Goal: Task Accomplishment & Management: Complete application form

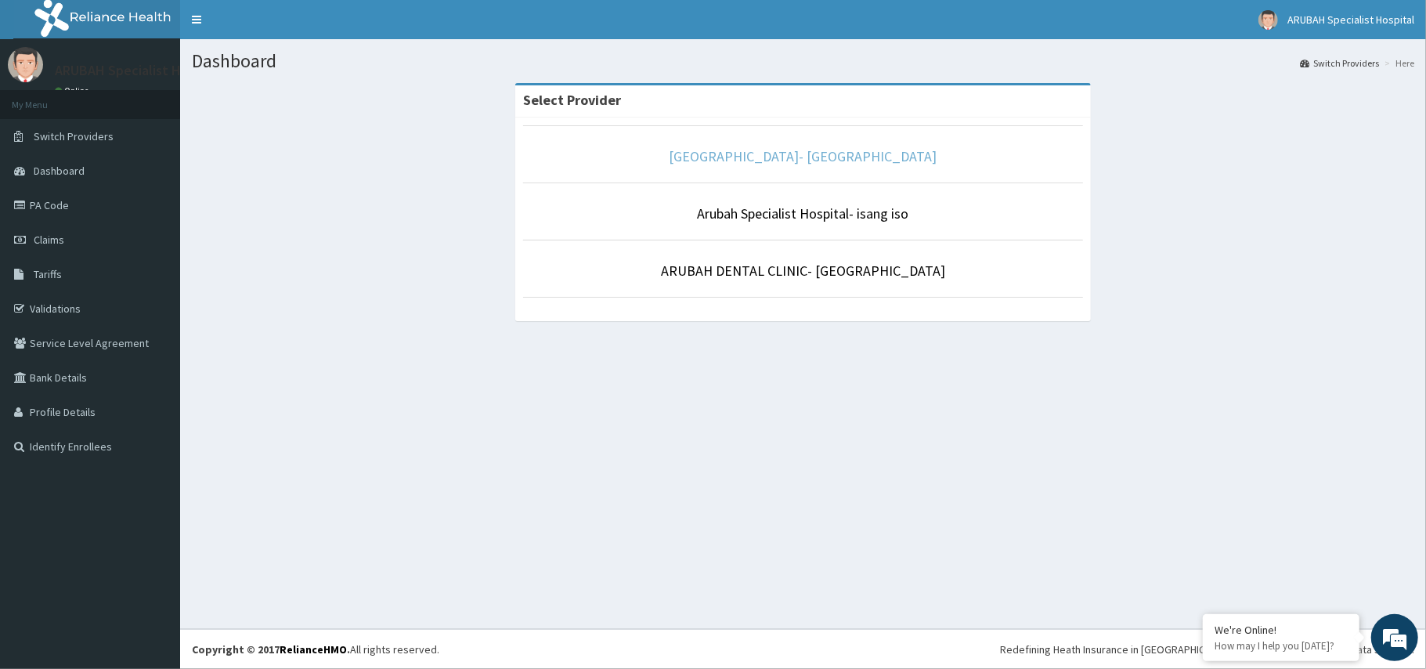
click at [799, 155] on link "Arubah Specialist Hospital- Unical Road" at bounding box center [804, 156] width 268 height 18
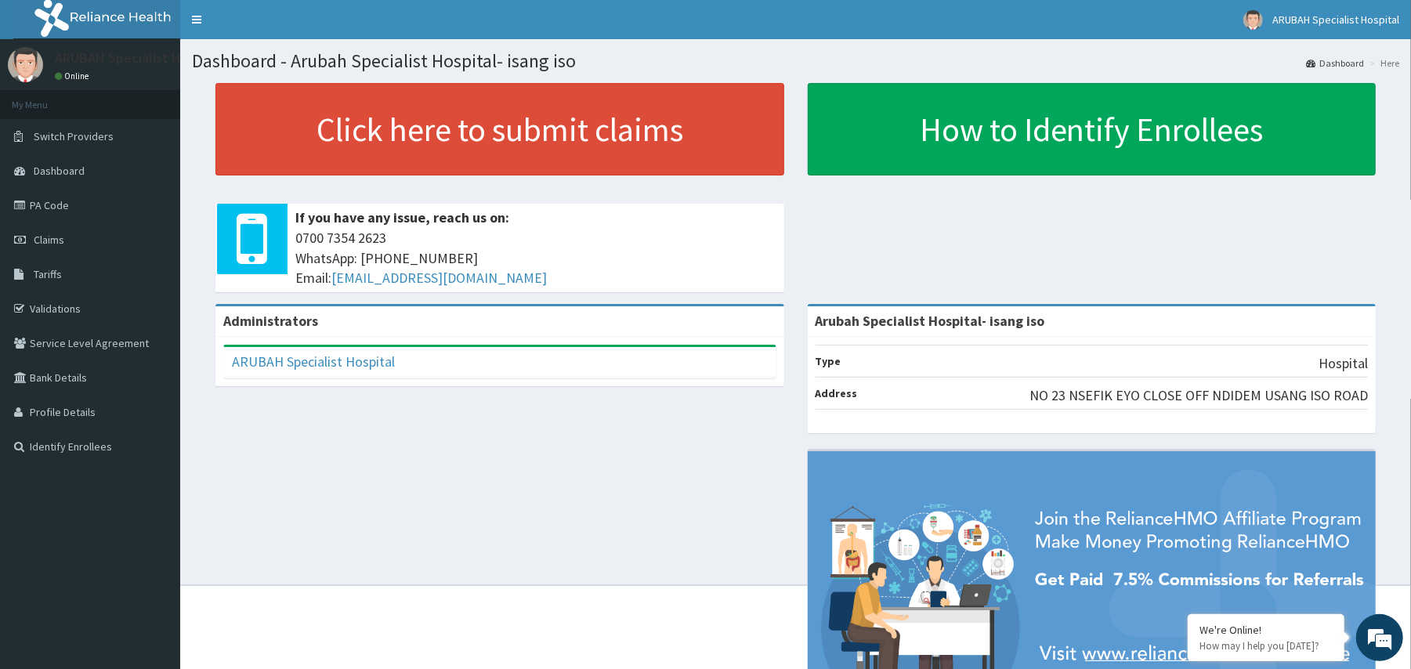
click at [591, 468] on div "Administrators ARUBAH Specialist Hospital Full Name ARUBAH Specialist Hospital …" at bounding box center [795, 534] width 1207 height 461
drag, startPoint x: 591, startPoint y: 468, endPoint x: 418, endPoint y: 406, distance: 183.1
click at [591, 468] on div "Administrators ARUBAH Specialist Hospital Full Name ARUBAH Specialist Hospital …" at bounding box center [795, 534] width 1207 height 461
drag, startPoint x: 418, startPoint y: 406, endPoint x: 589, endPoint y: 468, distance: 181.6
click at [555, 425] on div "Administrators ARUBAH Specialist Hospital Full Name ARUBAH Specialist Hospital …" at bounding box center [795, 534] width 1207 height 461
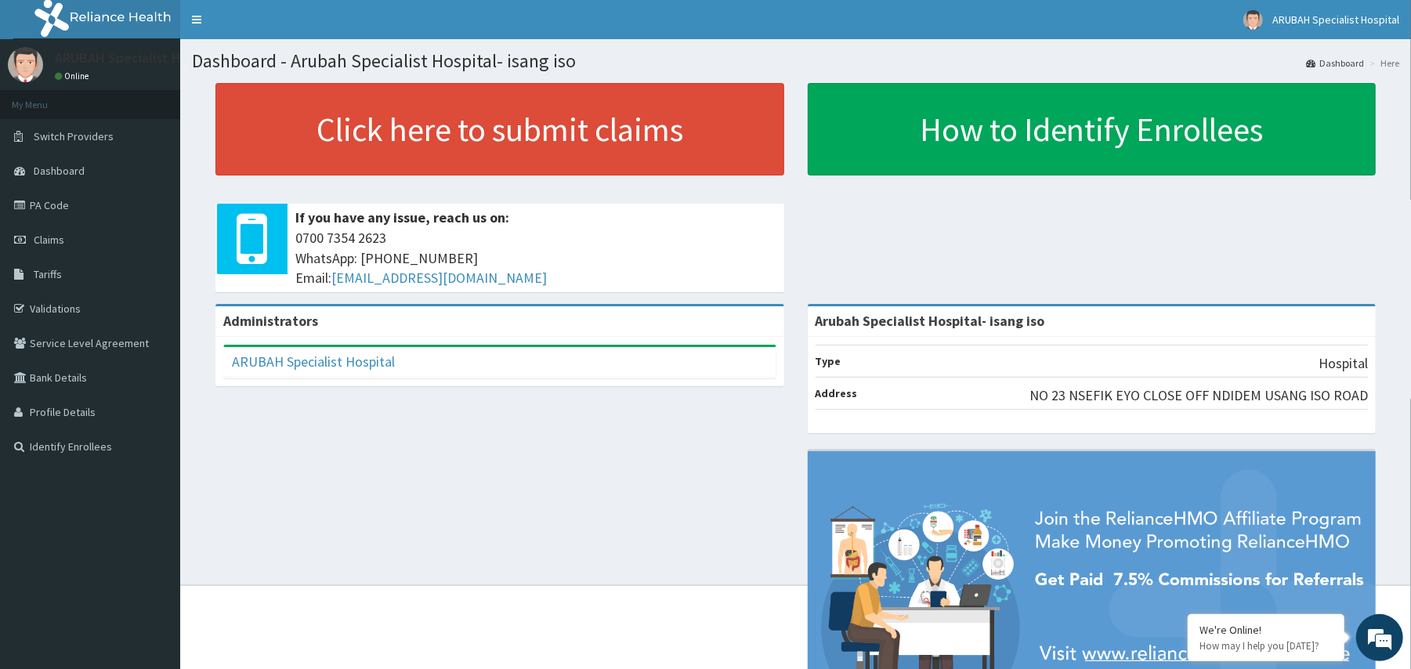
click at [589, 468] on div "Administrators ARUBAH Specialist Hospital Full Name ARUBAH Specialist Hospital …" at bounding box center [795, 534] width 1207 height 461
click at [69, 211] on link "PA Code" at bounding box center [90, 205] width 180 height 34
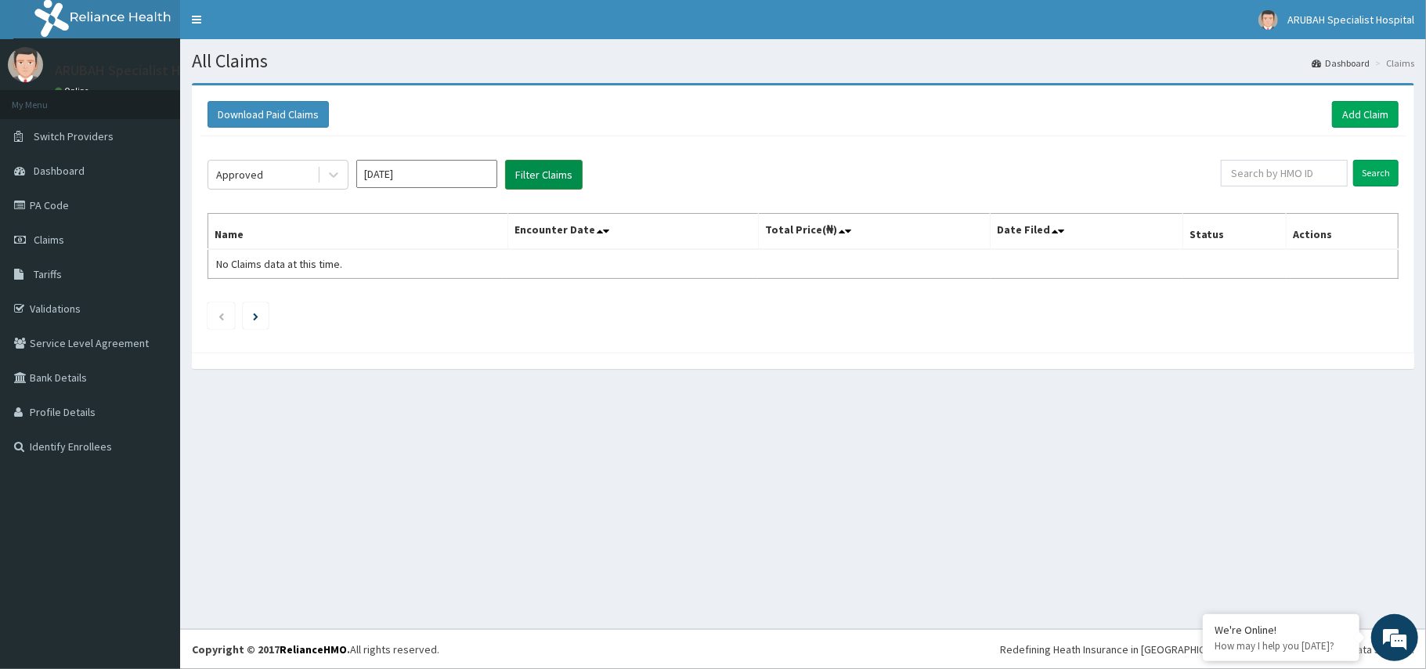
click at [562, 179] on button "Filter Claims" at bounding box center [544, 175] width 78 height 30
click at [614, 238] on th "Encounter Date" at bounding box center [633, 232] width 251 height 36
click at [67, 213] on link "PA Code" at bounding box center [90, 205] width 180 height 34
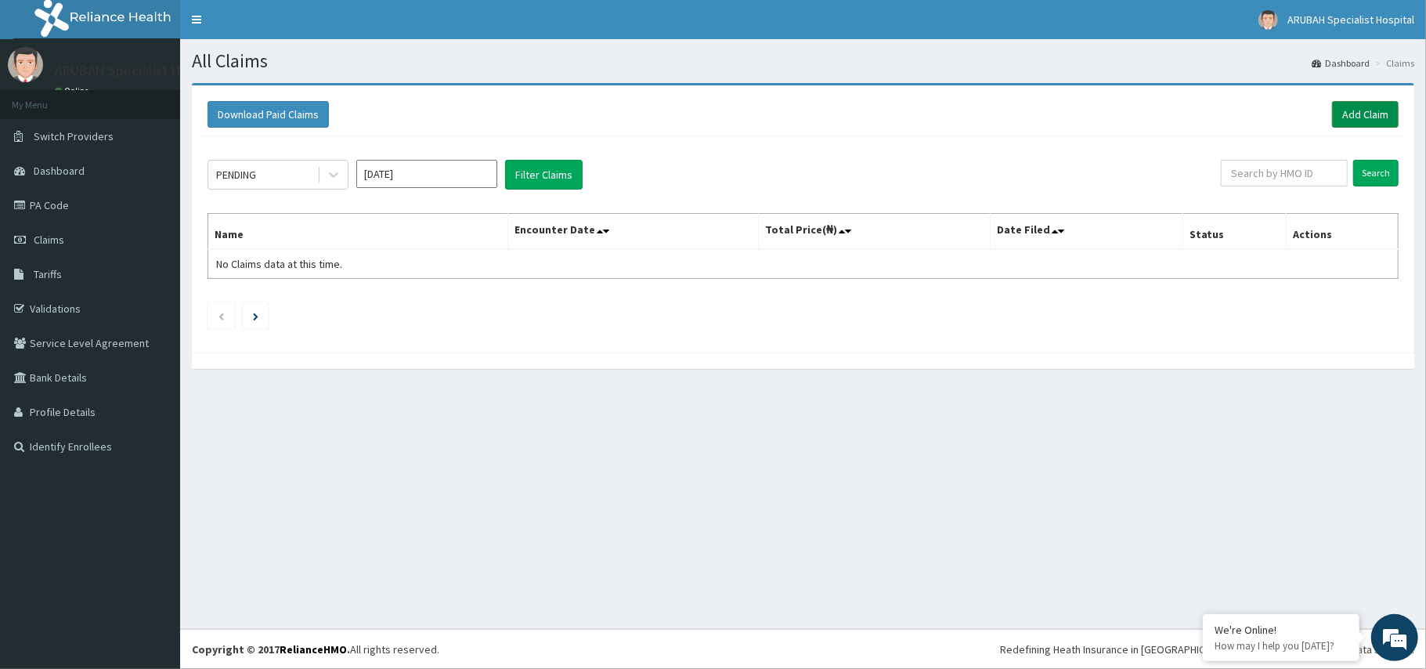
click at [1369, 111] on link "Add Claim" at bounding box center [1365, 114] width 67 height 27
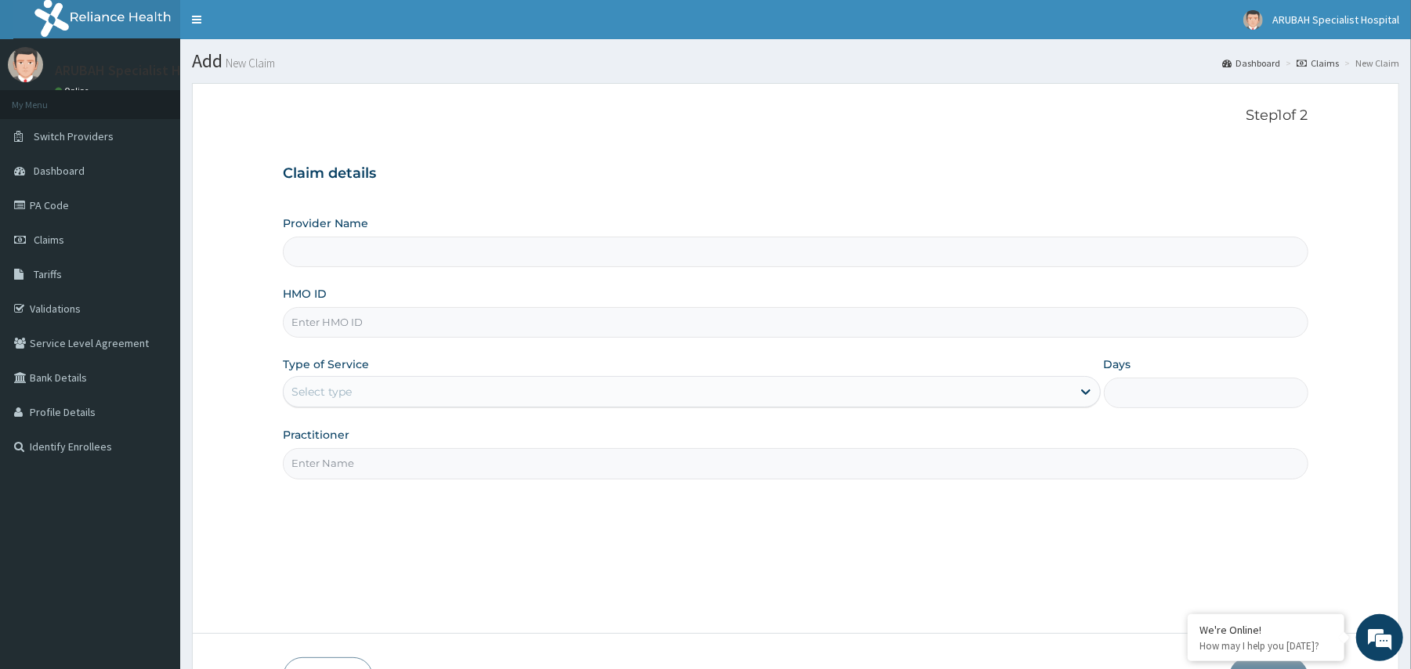
type input "Arubah Specialist Hospital- isang iso"
click at [781, 335] on input "HMO ID" at bounding box center [795, 322] width 1025 height 31
click at [684, 289] on div "HMO ID" at bounding box center [795, 312] width 1025 height 52
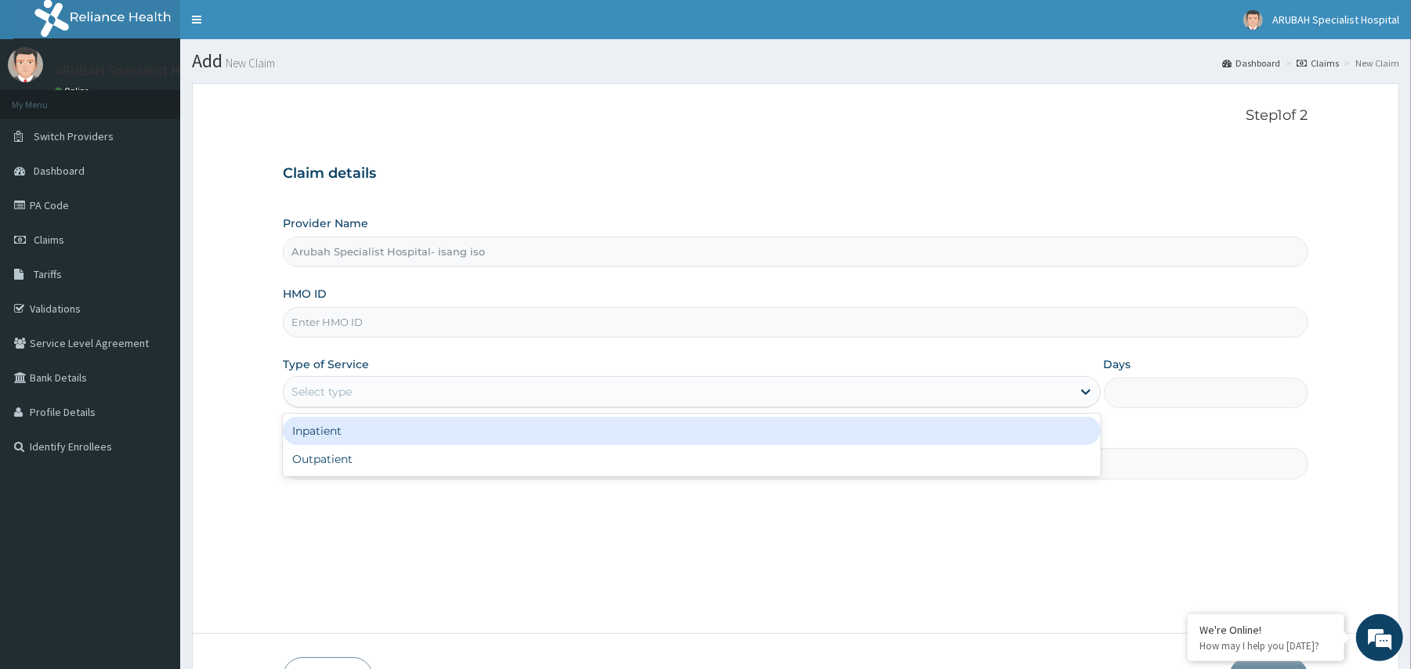
click at [640, 401] on div "Select type" at bounding box center [677, 391] width 787 height 25
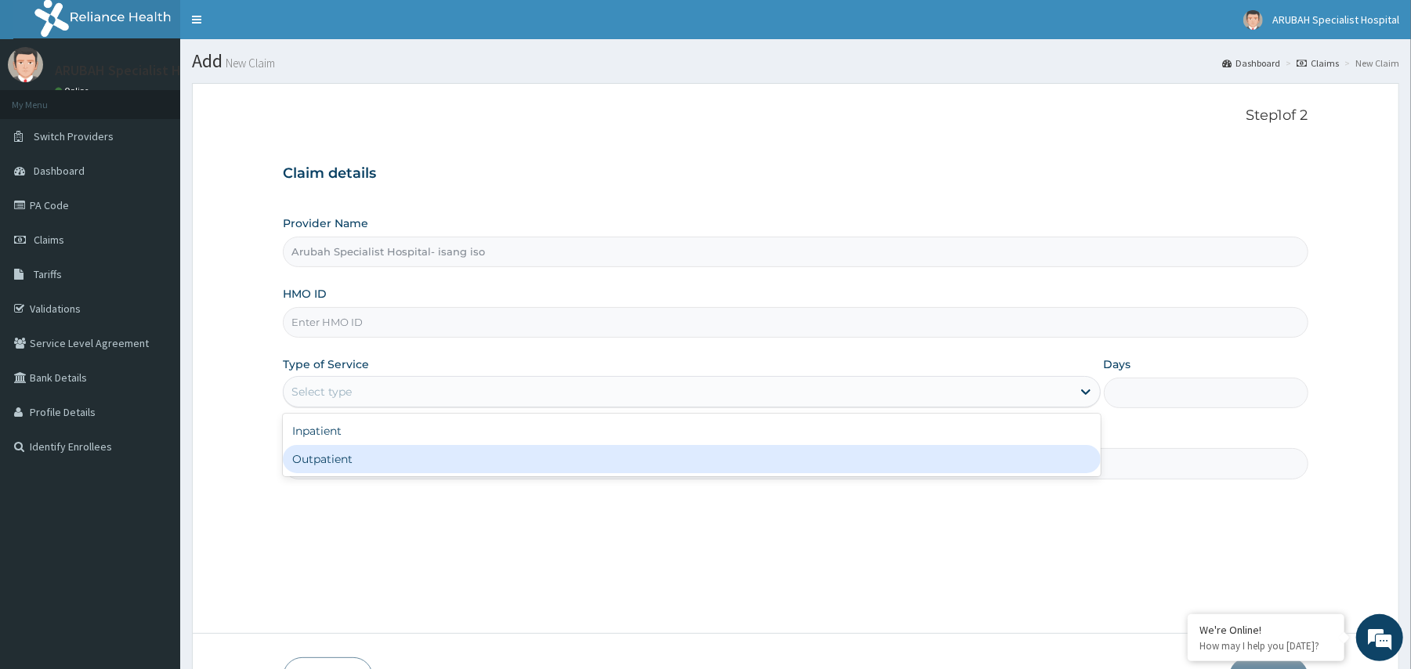
click at [628, 449] on div "Outpatient" at bounding box center [691, 459] width 817 height 28
type input "1"
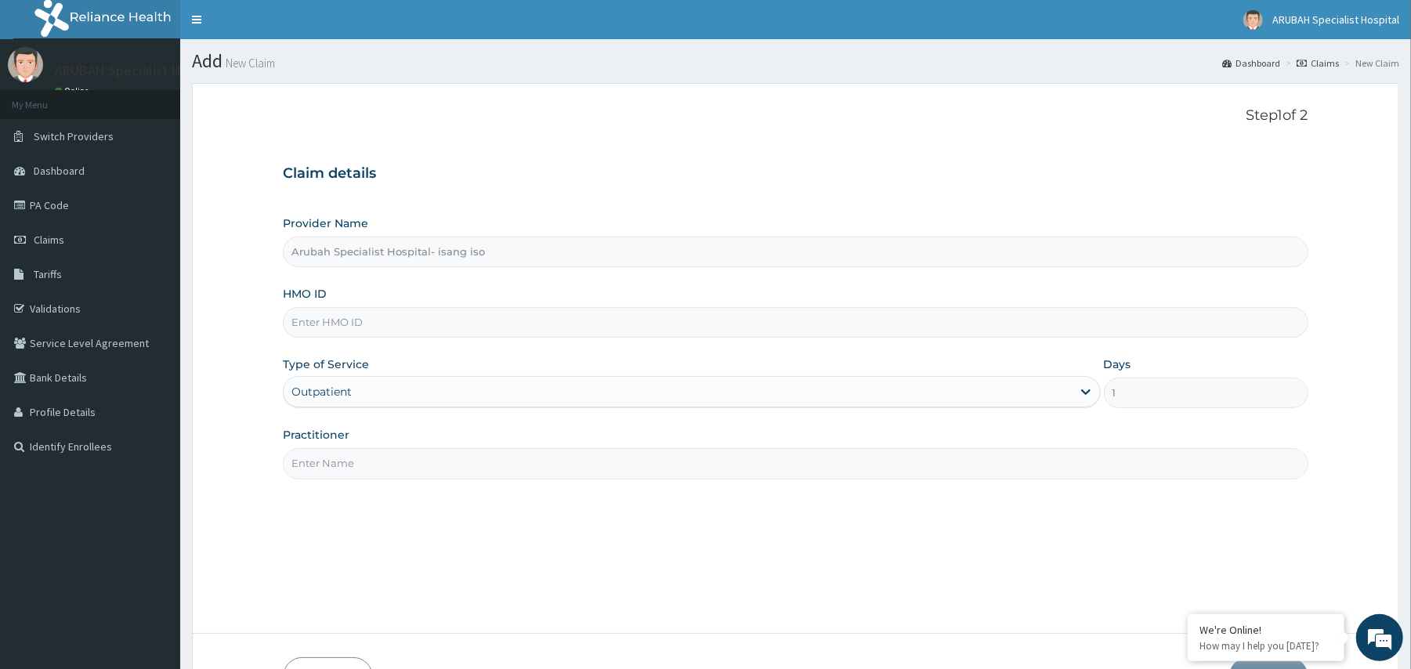
click at [595, 459] on input "Practitioner" at bounding box center [795, 463] width 1025 height 31
type input "DR UDUAK"
click at [432, 327] on input "HMO ID" at bounding box center [795, 322] width 1025 height 31
click at [852, 128] on div "Step 1 of 2 Claim details Provider Name Arubah Specialist Hospital- isang iso H…" at bounding box center [795, 358] width 1025 height 502
click at [361, 332] on input "HMO ID" at bounding box center [795, 322] width 1025 height 31
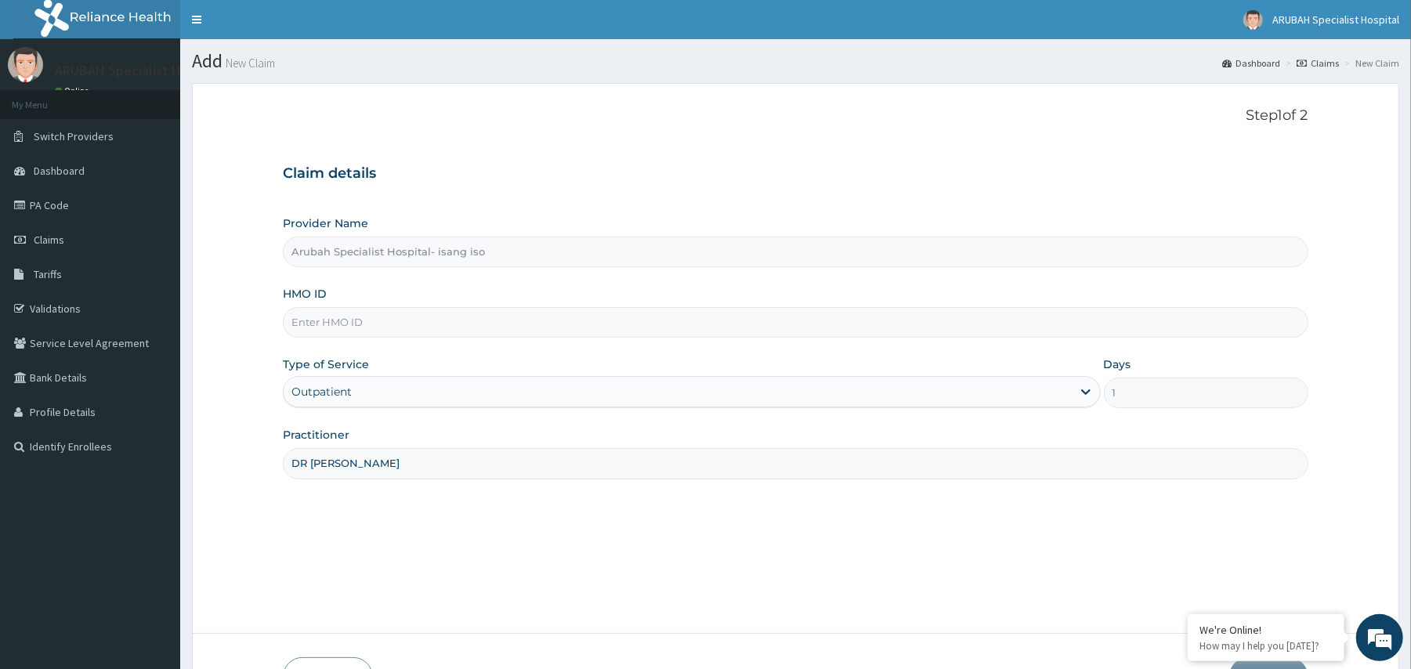
paste input "CEE/10022/A"
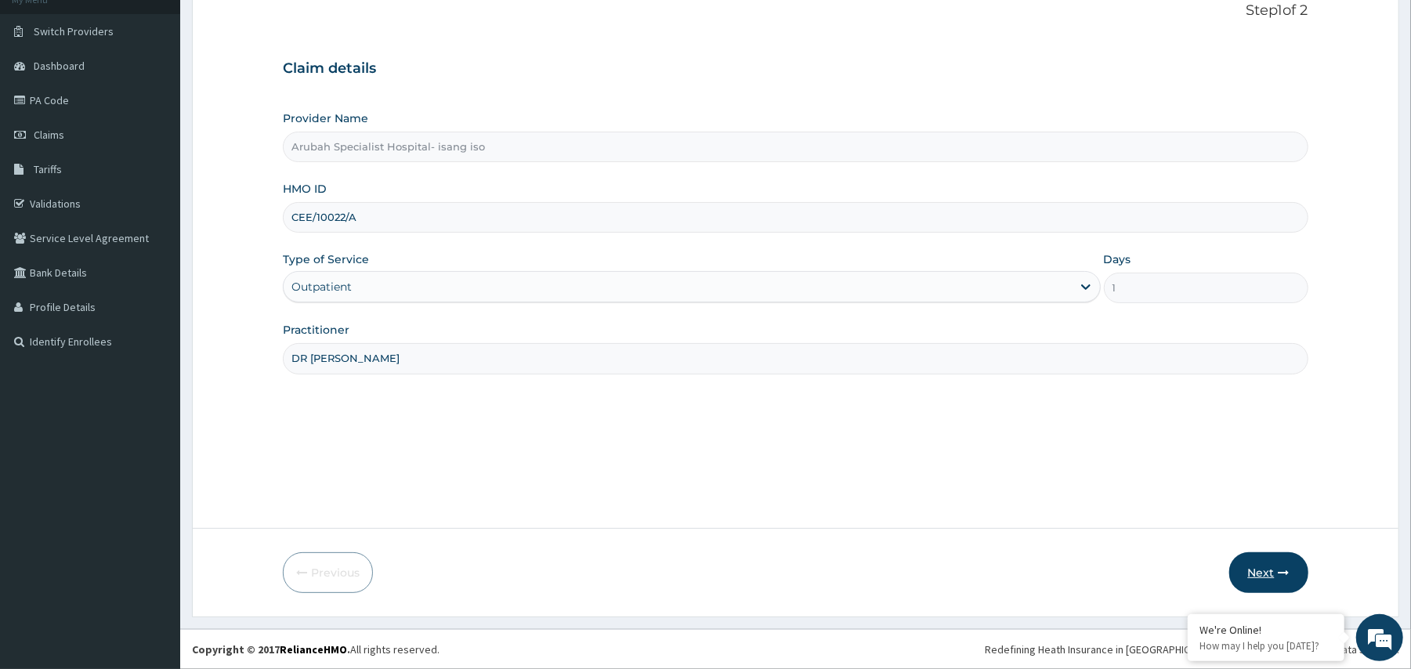
type input "CEE/10022/A"
click at [1272, 566] on button "Next" at bounding box center [1268, 572] width 79 height 41
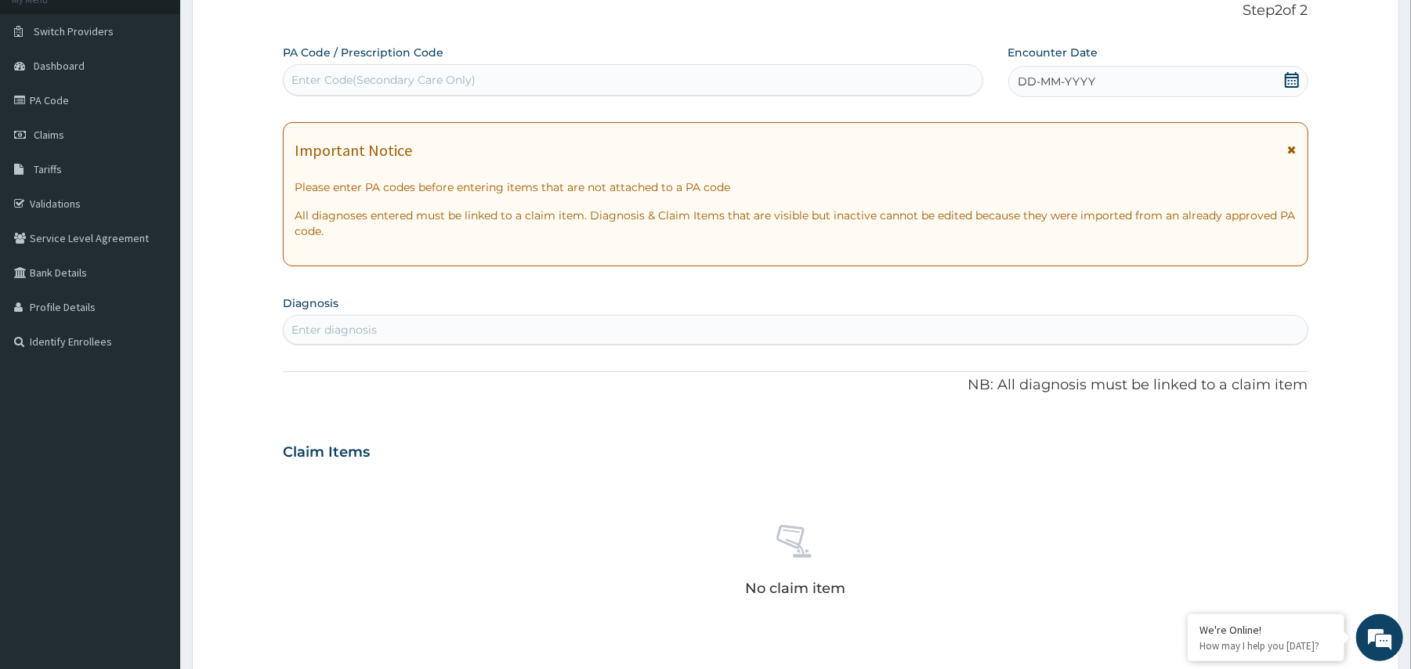
click at [1291, 80] on icon at bounding box center [1292, 80] width 14 height 16
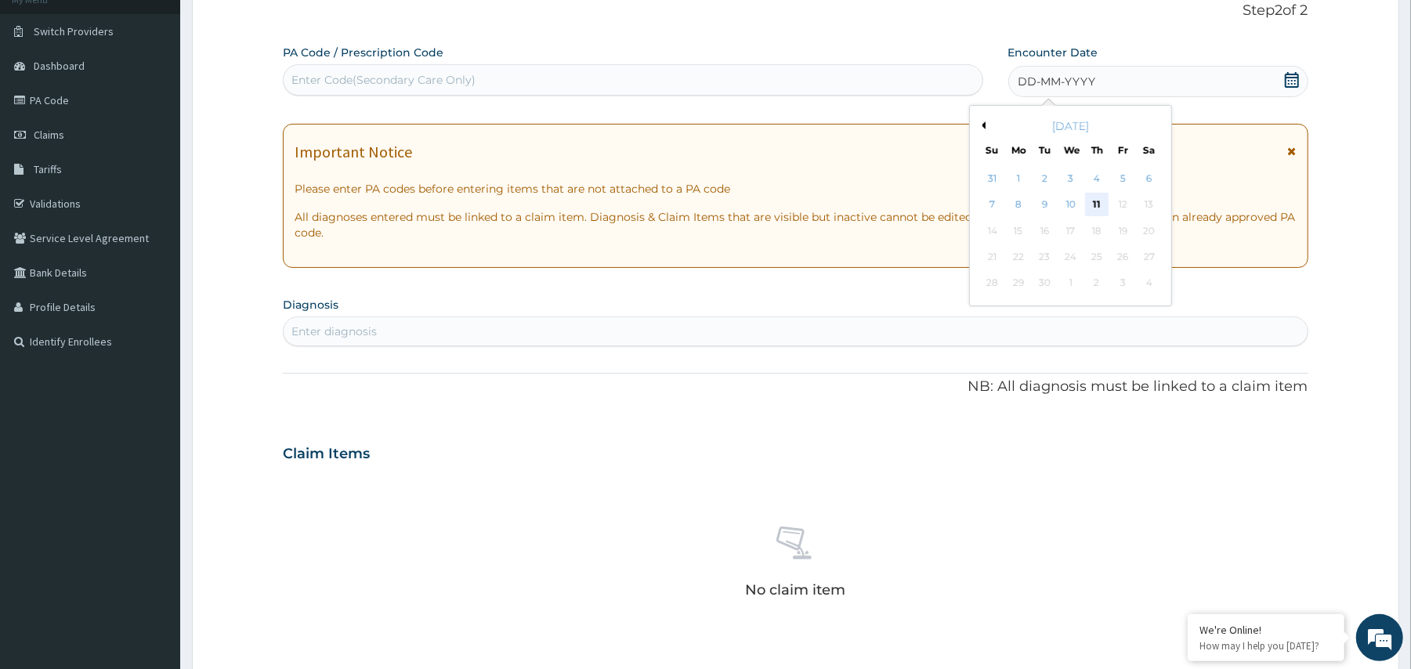
click at [1101, 202] on div "11" at bounding box center [1096, 204] width 23 height 23
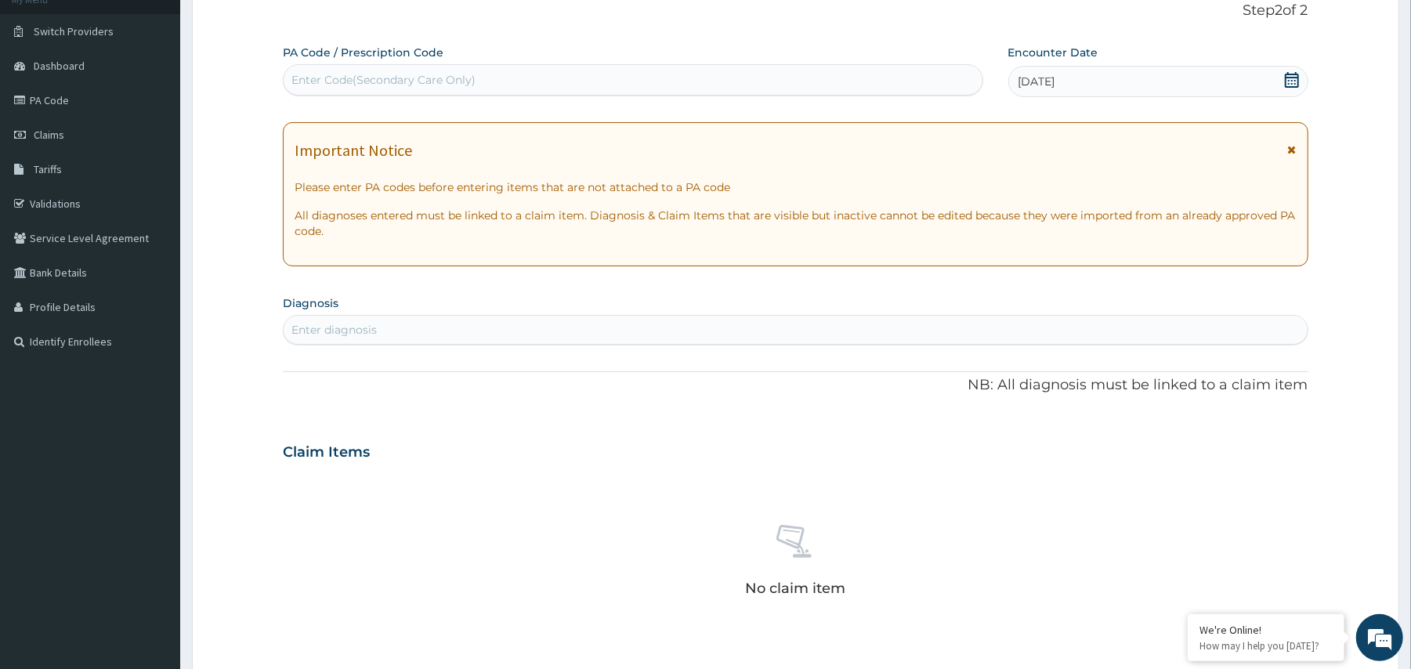
click at [606, 332] on div "Enter diagnosis" at bounding box center [795, 329] width 1023 height 25
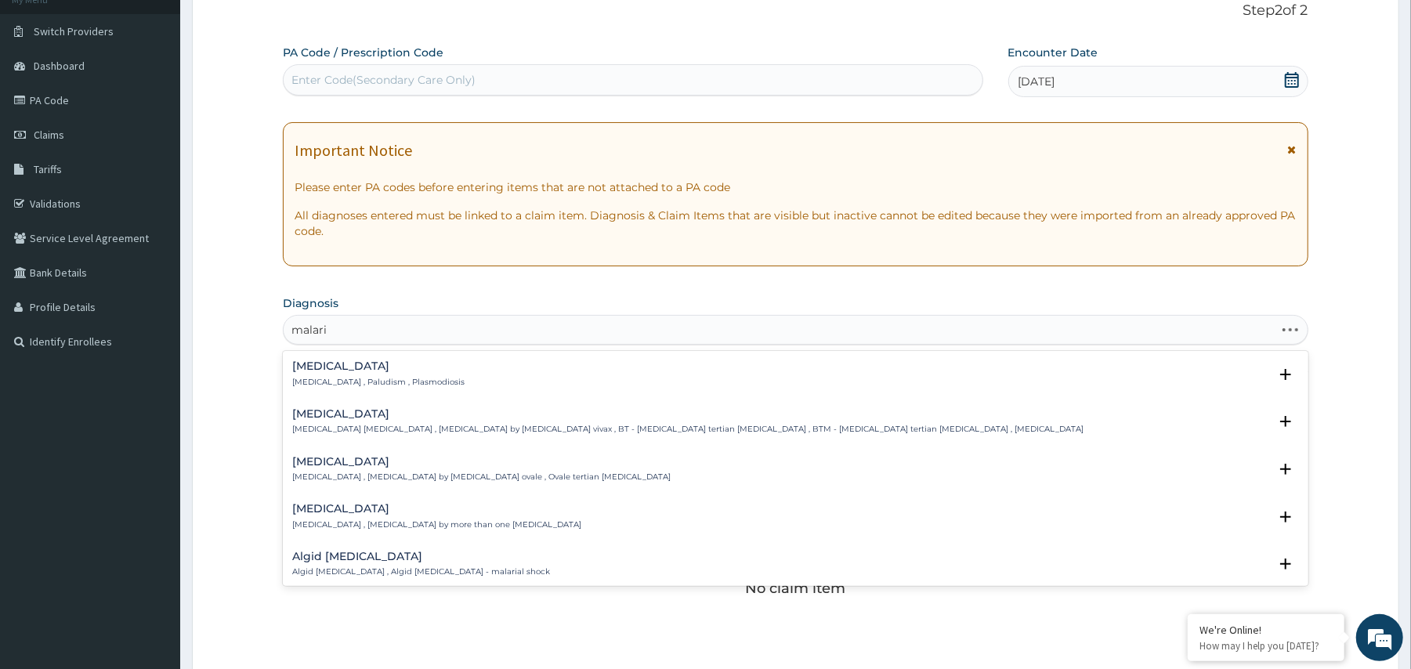
type input "malaria"
click at [387, 379] on p "Malaria , Paludism , Plasmodiosis" at bounding box center [378, 382] width 172 height 11
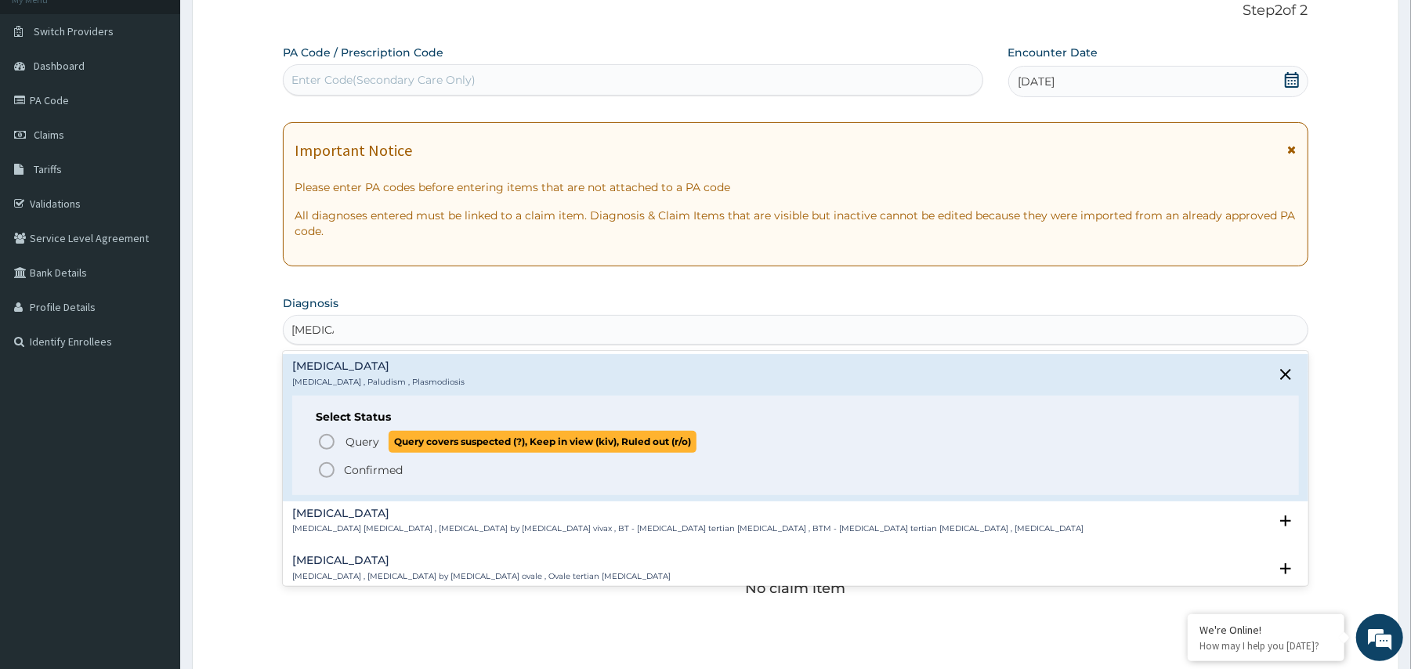
click at [330, 439] on icon "status option query" at bounding box center [326, 441] width 19 height 19
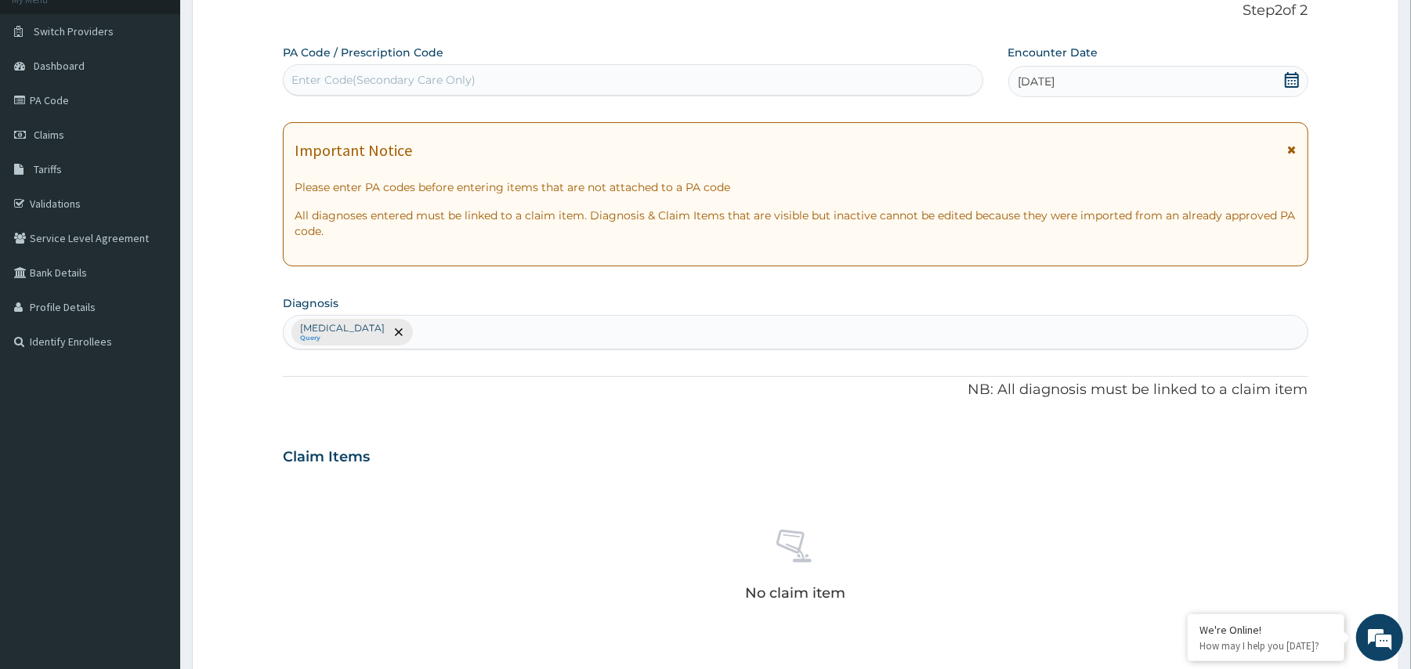
click at [458, 333] on div "Malaria Query" at bounding box center [795, 332] width 1023 height 33
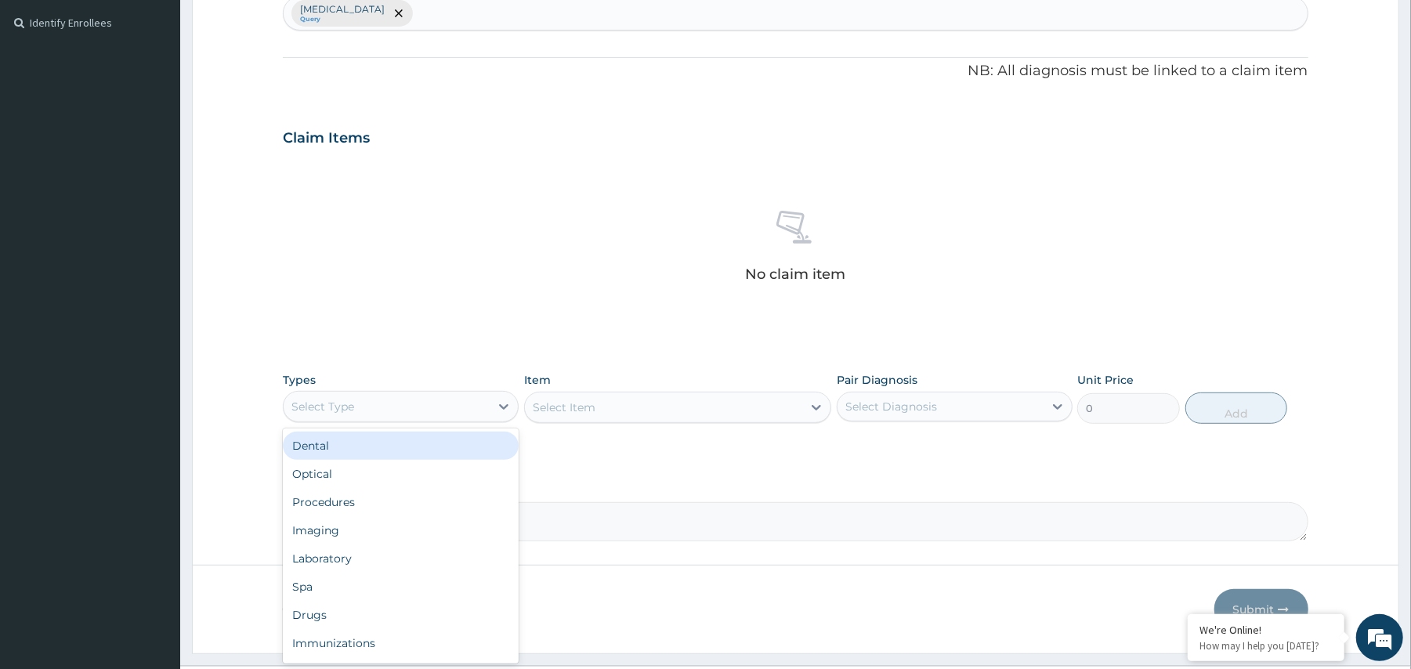
click at [412, 408] on div "Select Type" at bounding box center [387, 406] width 206 height 25
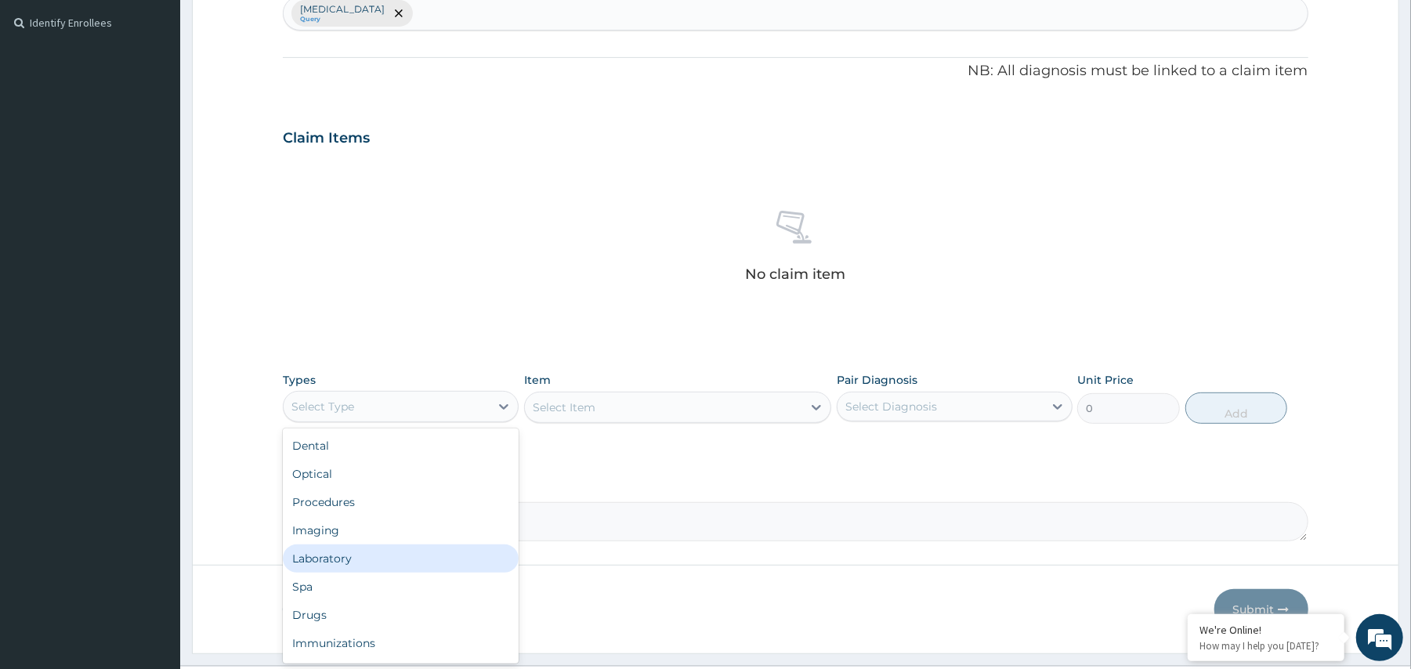
scroll to position [53, 0]
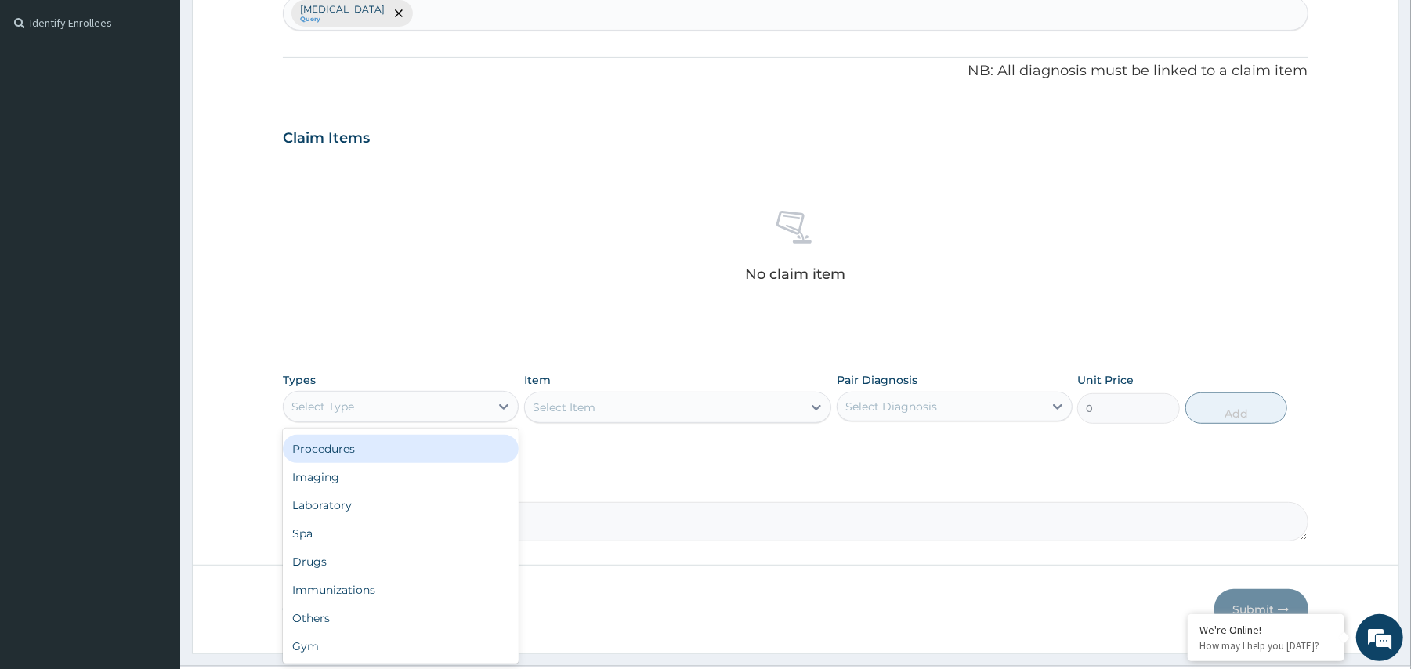
click at [352, 446] on div "Procedures" at bounding box center [401, 449] width 236 height 28
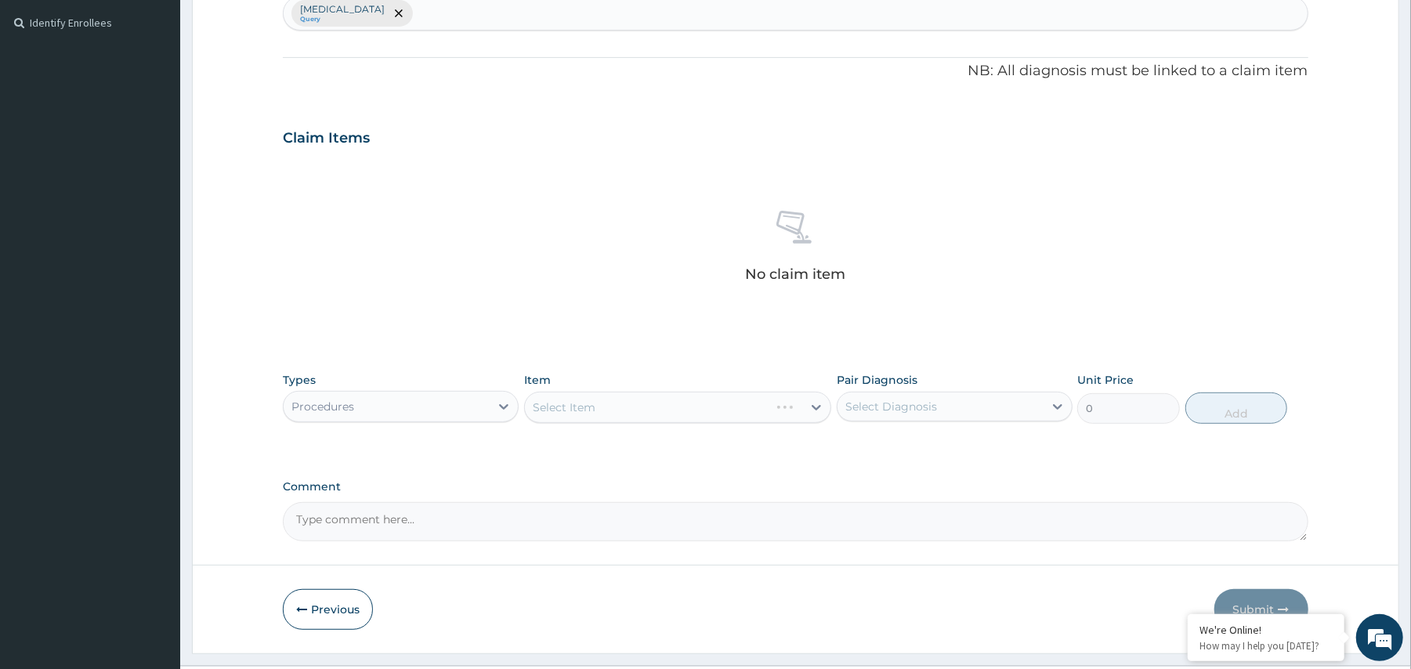
click at [592, 411] on div "Select Item" at bounding box center [677, 407] width 307 height 31
click at [640, 459] on div "PA Code / Prescription Code Enter Code(Secondary Care Only) Encounter Date 11-0…" at bounding box center [795, 133] width 1025 height 815
click at [658, 407] on div "Select Item" at bounding box center [663, 407] width 277 height 25
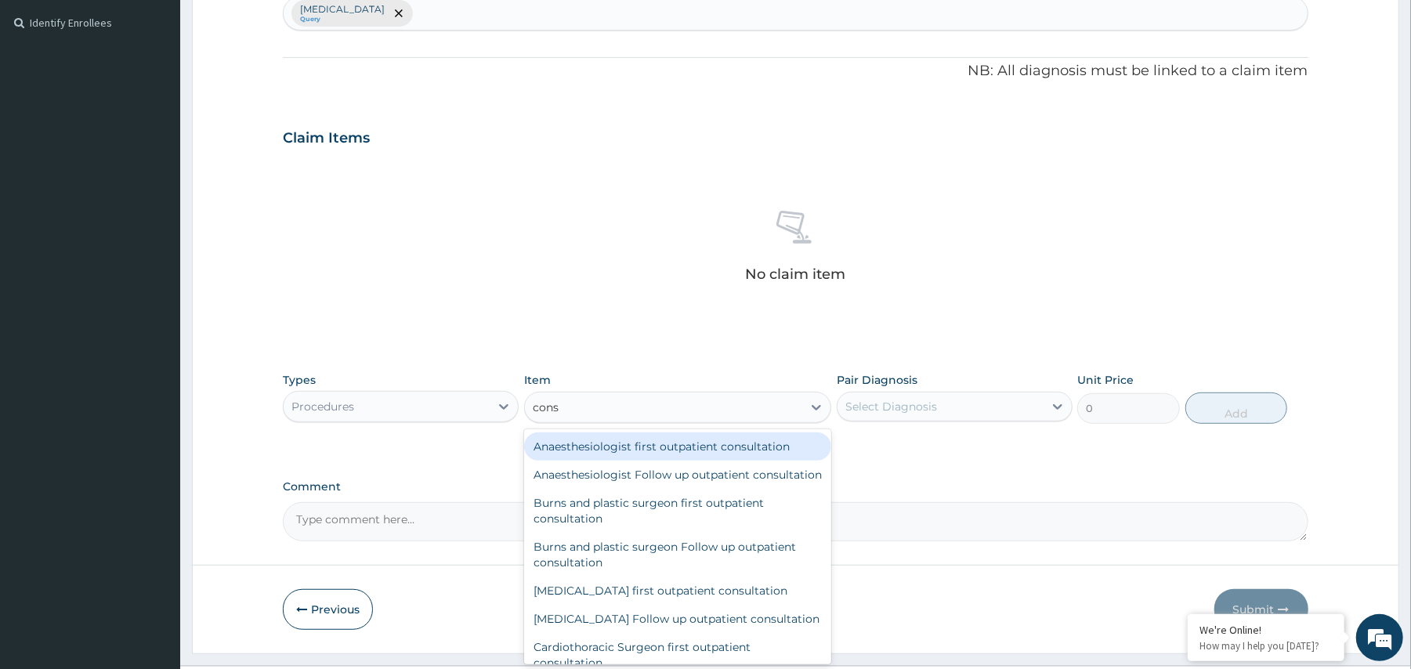
type input "consu"
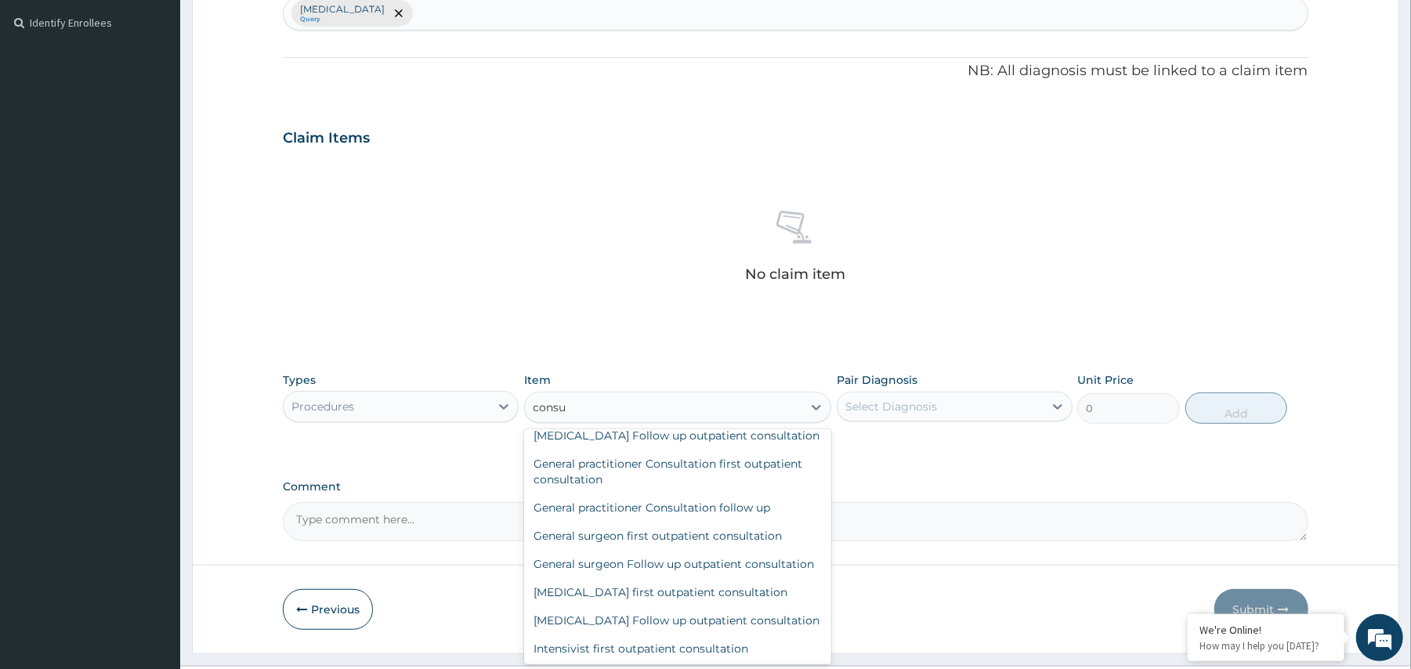
scroll to position [578, 0]
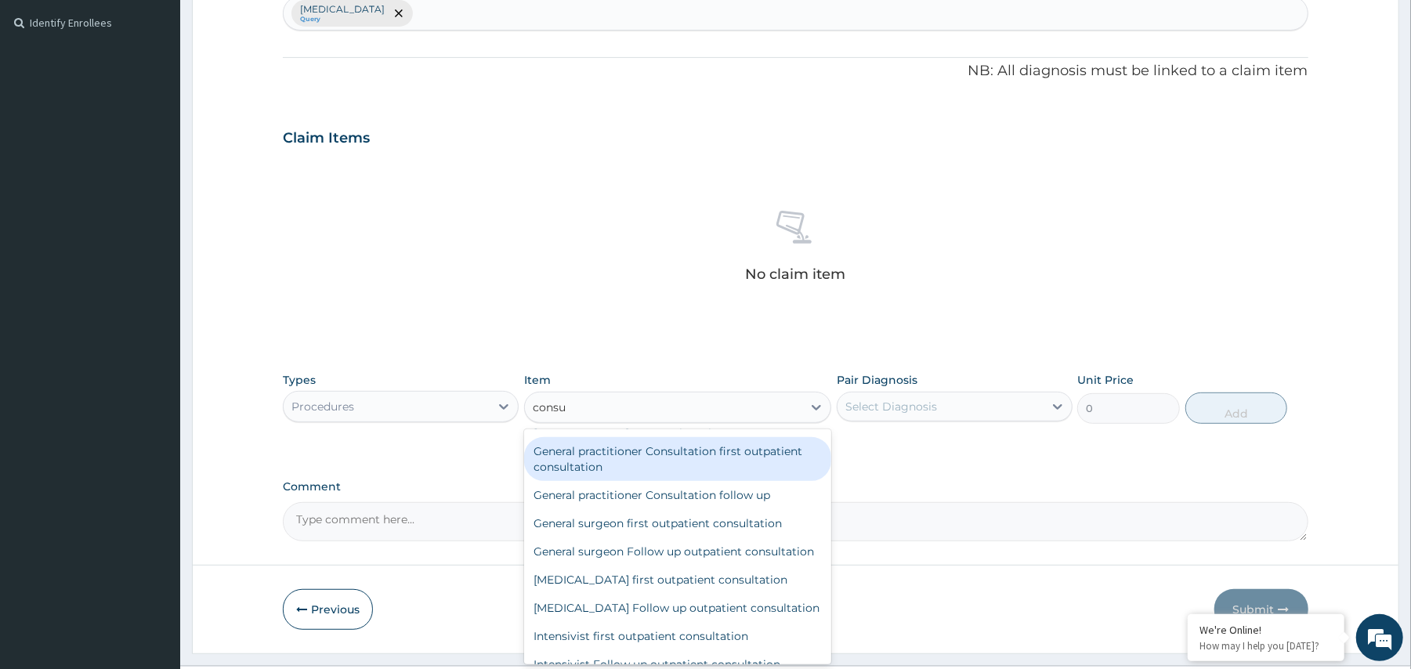
click at [760, 481] on div "General practitioner Consultation first outpatient consultation" at bounding box center [677, 459] width 307 height 44
type input "3960"
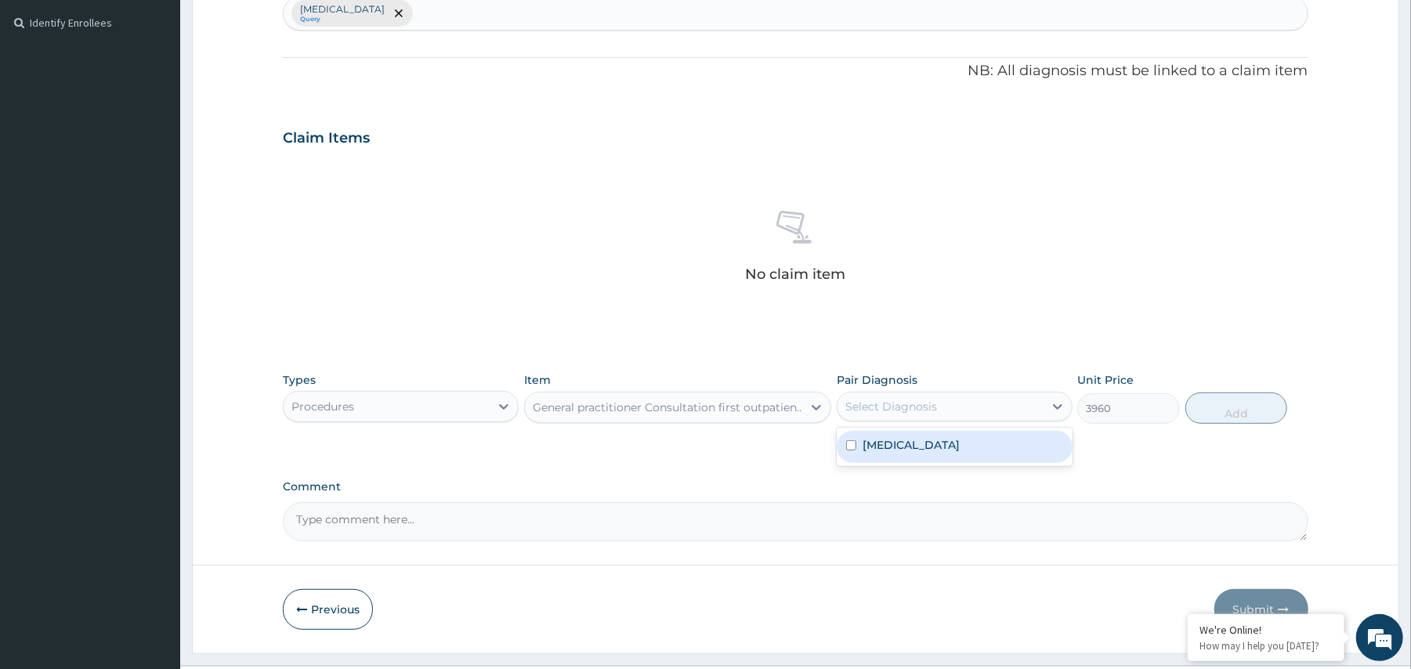
click at [919, 403] on div "Select Diagnosis" at bounding box center [891, 407] width 92 height 16
click at [916, 443] on div "Malaria" at bounding box center [955, 447] width 236 height 32
checkbox input "true"
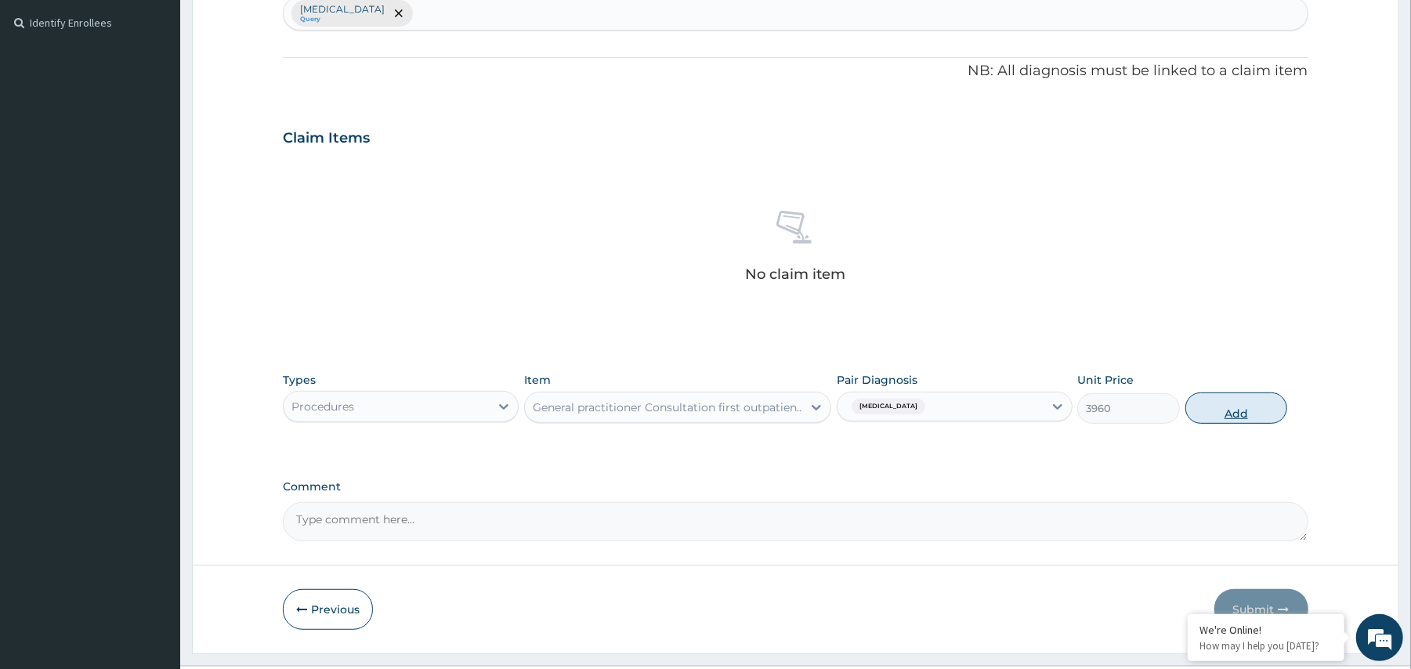
click at [1238, 420] on button "Add" at bounding box center [1236, 407] width 103 height 31
type input "0"
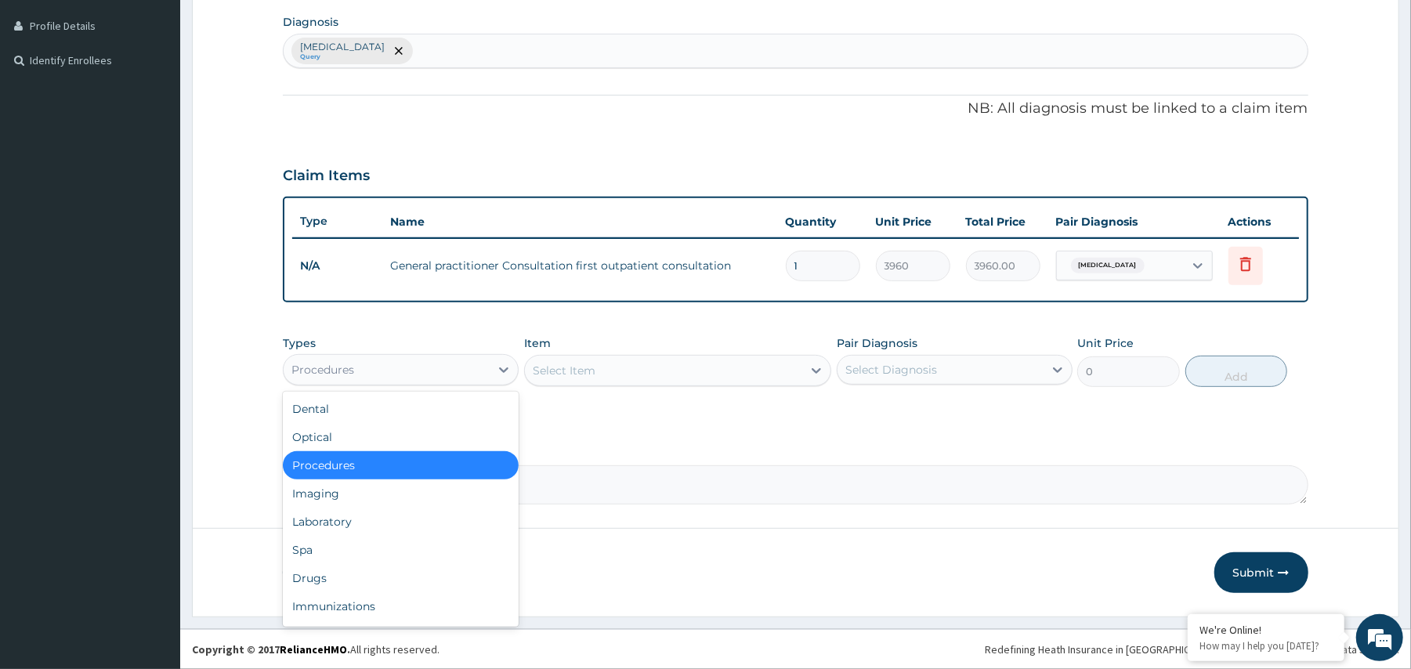
click at [443, 363] on div "Procedures" at bounding box center [387, 369] width 206 height 25
click at [425, 515] on div "Laboratory" at bounding box center [401, 522] width 236 height 28
click at [425, 515] on form "Step 2 of 2 PA Code / Prescription Code Enter Code(Secondary Care Only) Encount…" at bounding box center [795, 157] width 1207 height 920
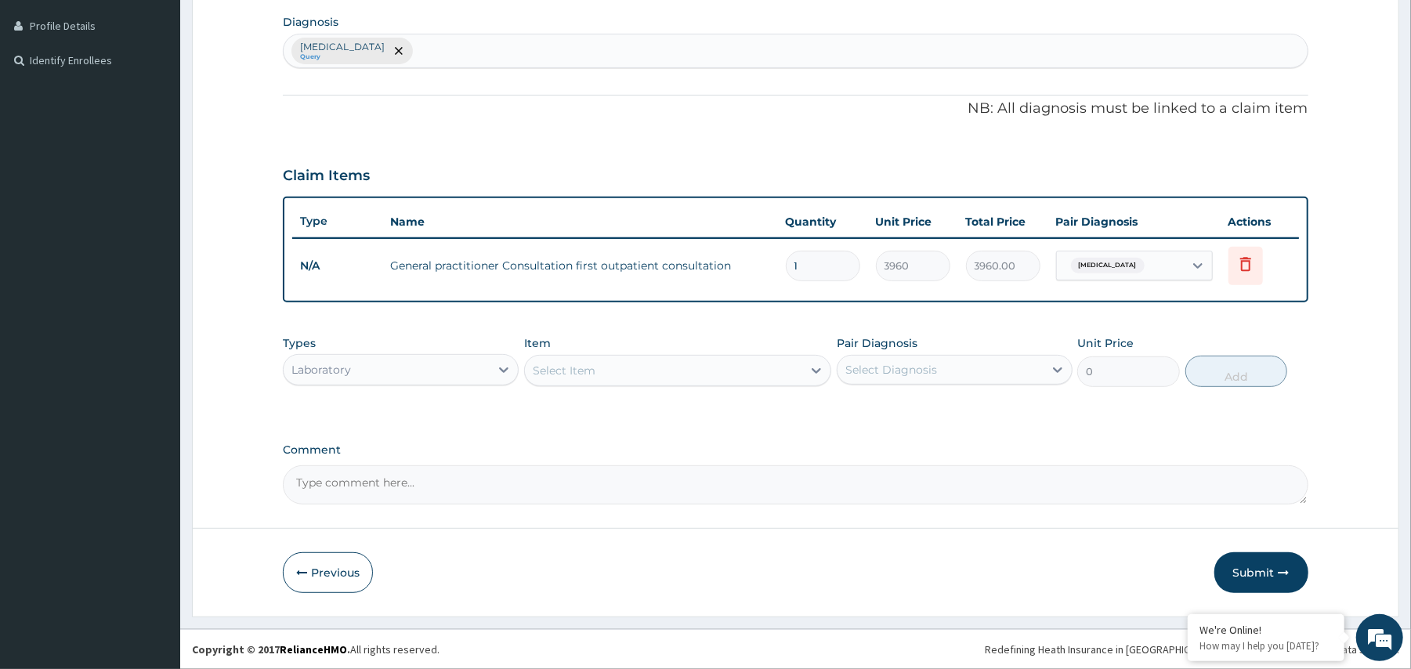
click at [671, 368] on div "Select Item" at bounding box center [663, 370] width 277 height 25
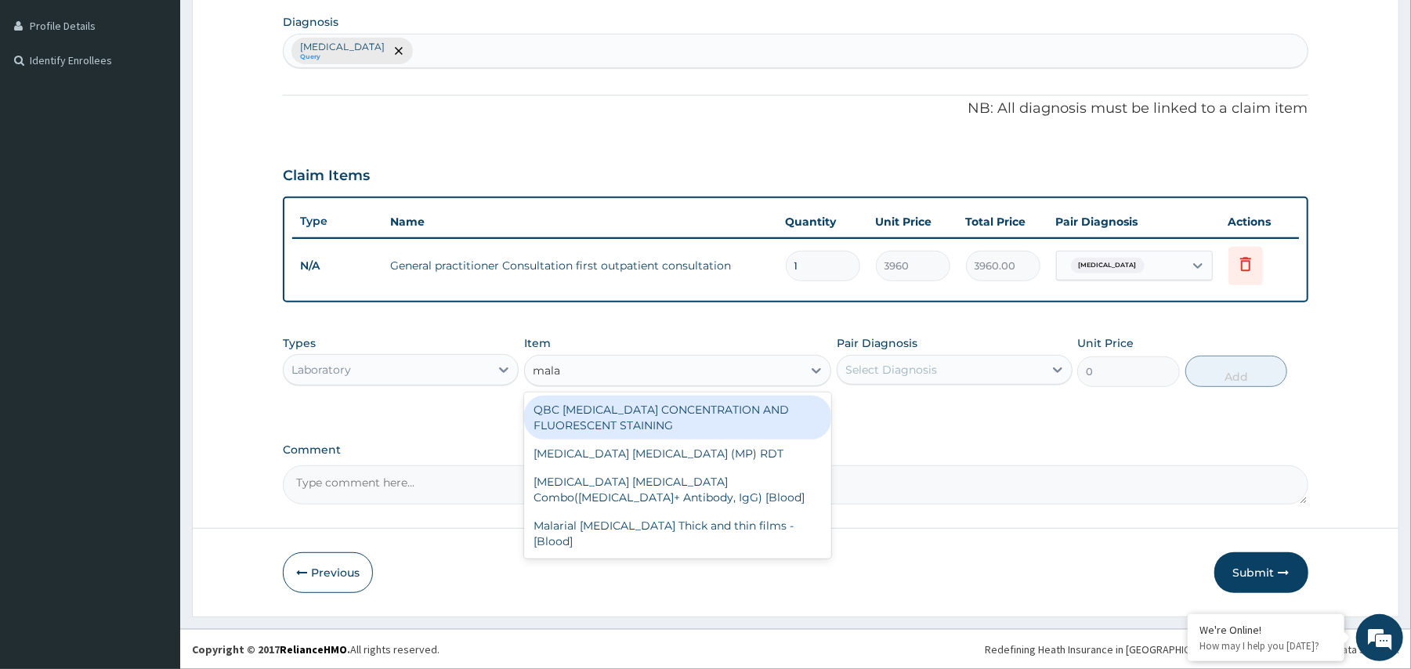
type input "malar"
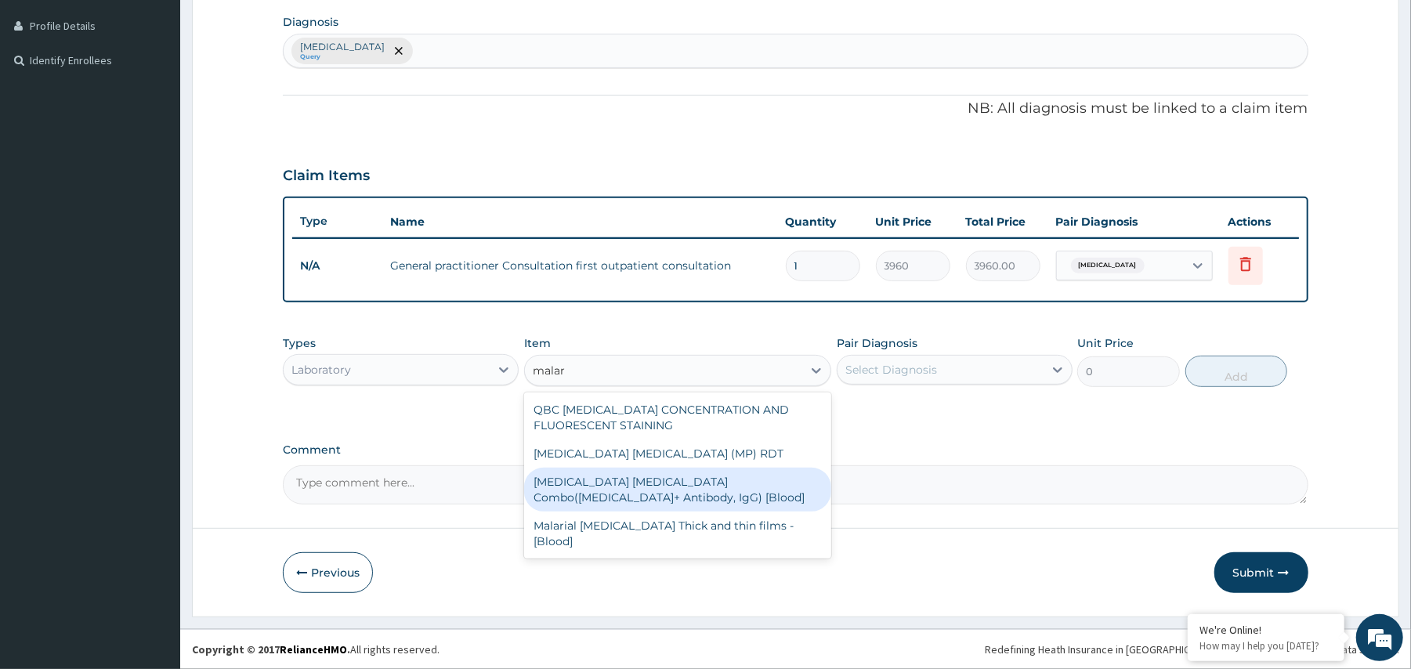
click at [684, 479] on div "Malaria Parasite Combo(Blood Film+ Antibody, IgG) [Blood]" at bounding box center [677, 490] width 307 height 44
type input "1800"
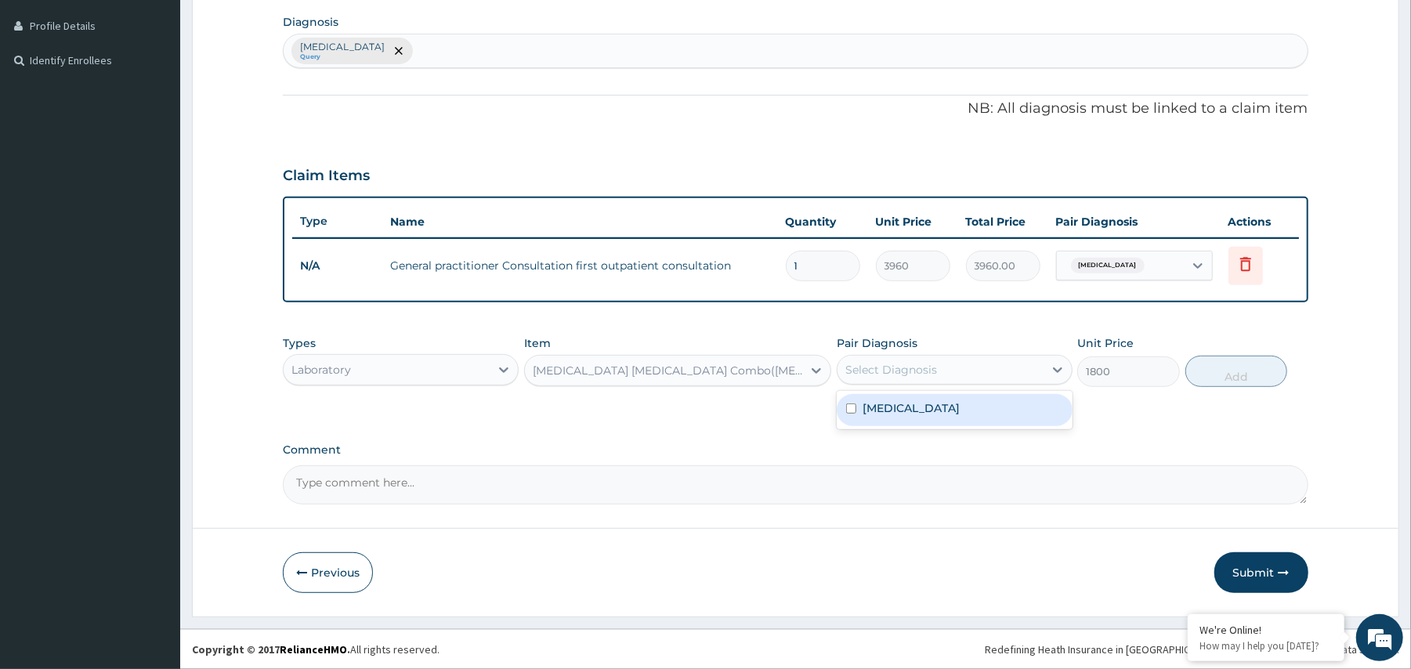
click at [960, 368] on div "Select Diagnosis" at bounding box center [940, 369] width 206 height 25
click at [956, 404] on div "Malaria" at bounding box center [955, 410] width 236 height 32
checkbox input "true"
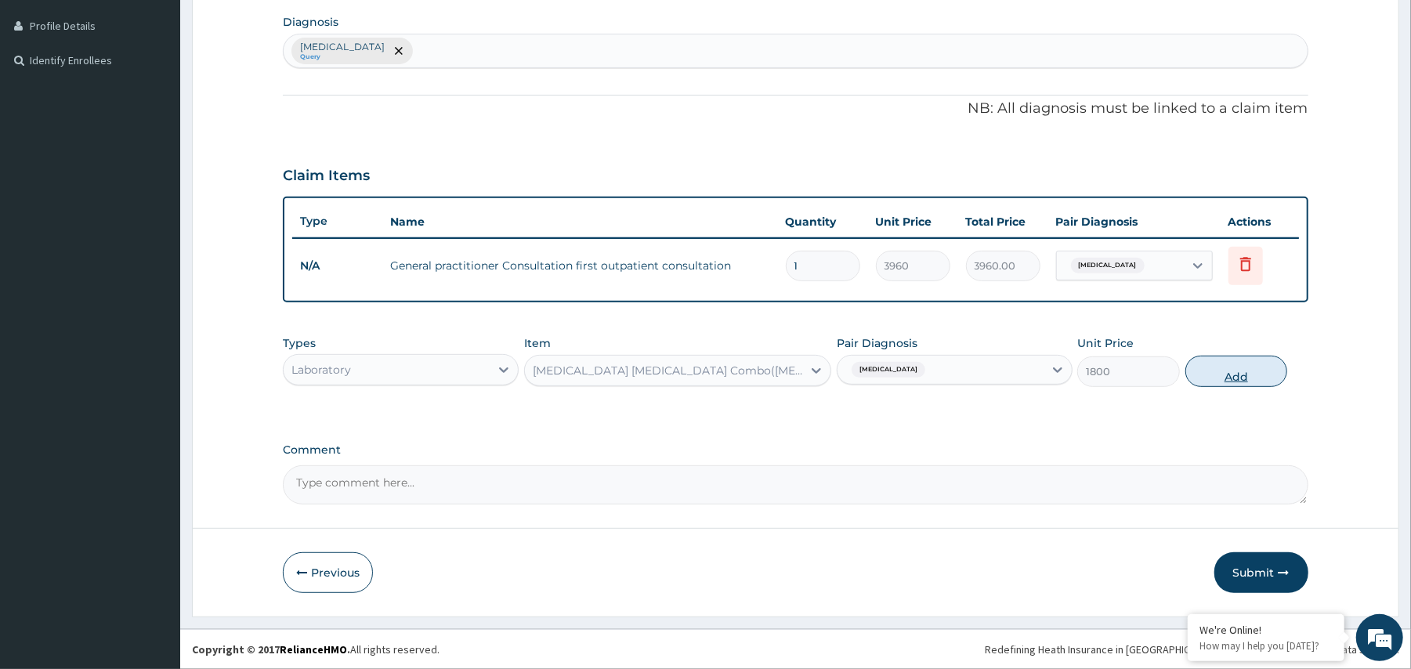
click at [1269, 364] on button "Add" at bounding box center [1236, 371] width 103 height 31
type input "0"
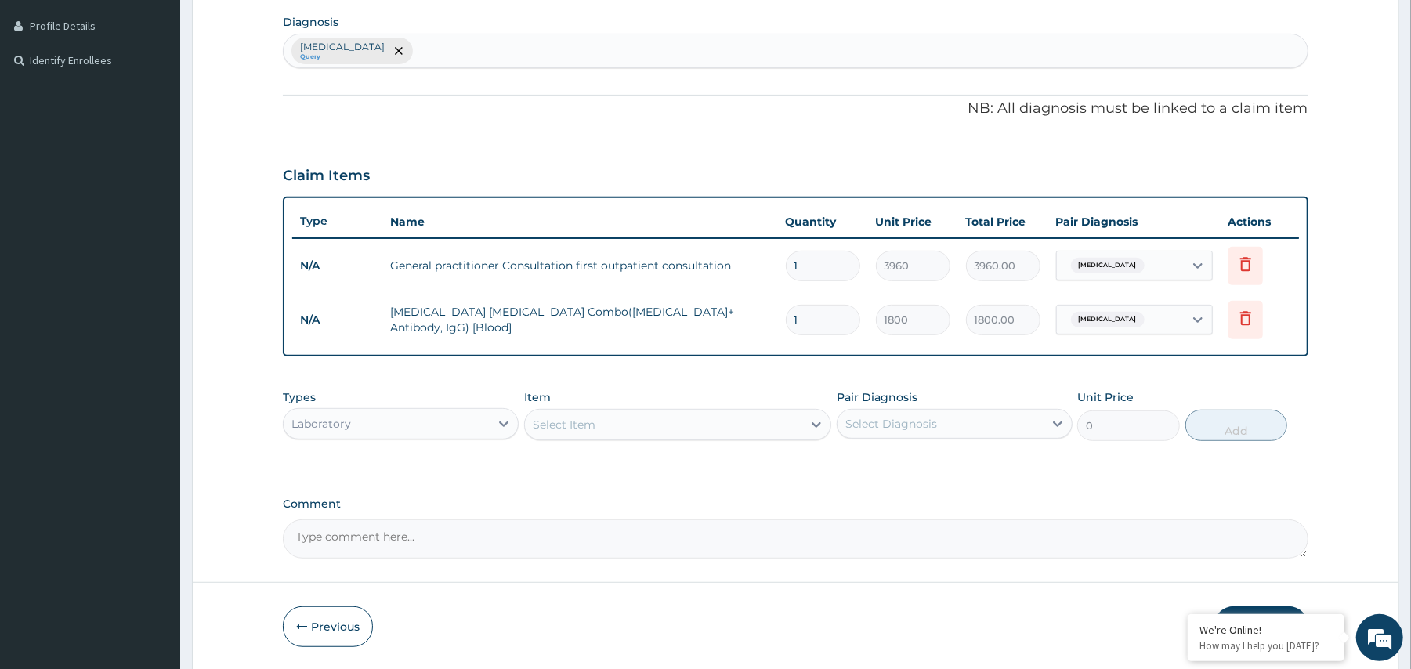
click at [465, 420] on div "Laboratory" at bounding box center [387, 423] width 206 height 25
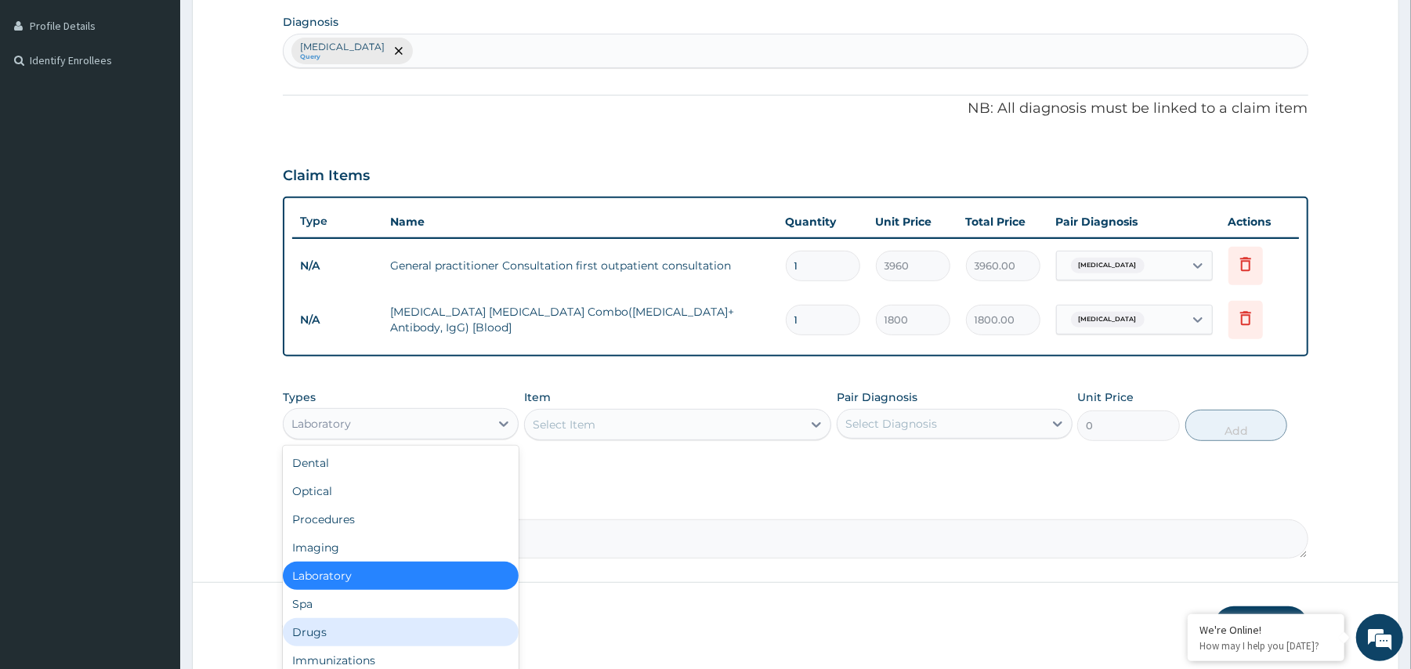
click at [433, 621] on div "Drugs" at bounding box center [401, 632] width 236 height 28
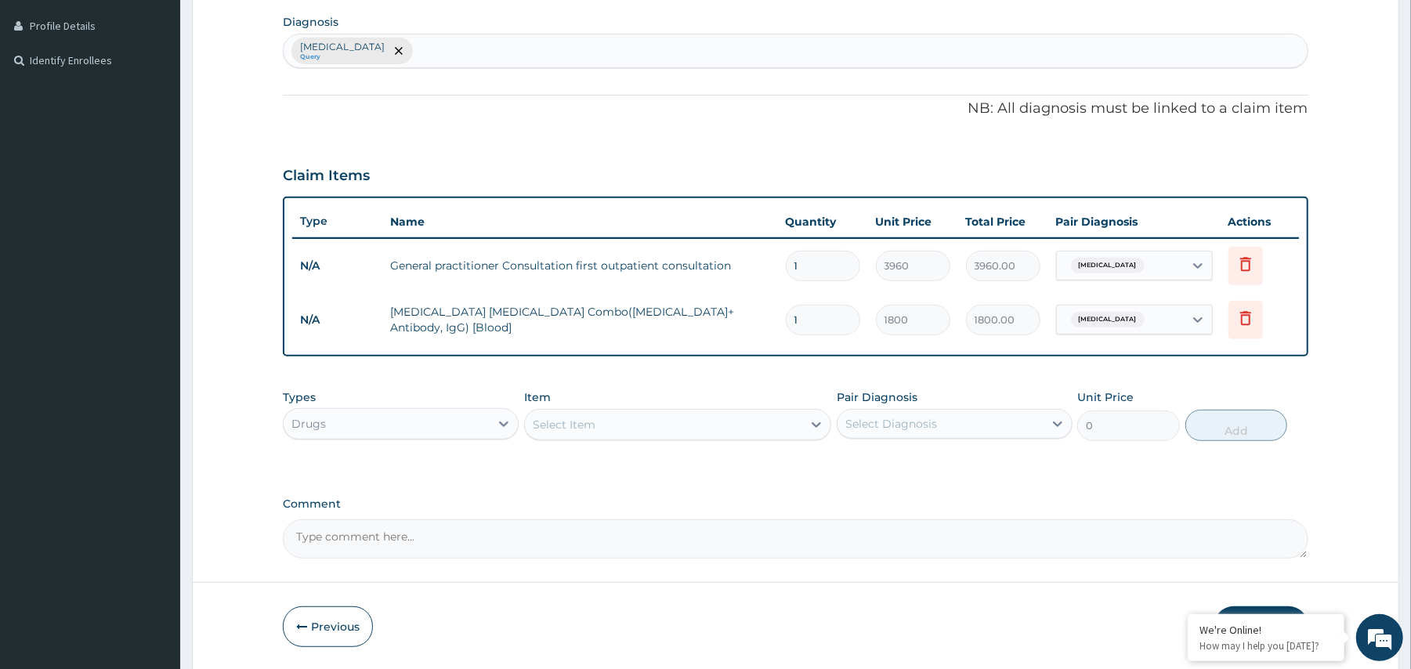
click at [658, 430] on div "Select Item" at bounding box center [663, 424] width 277 height 25
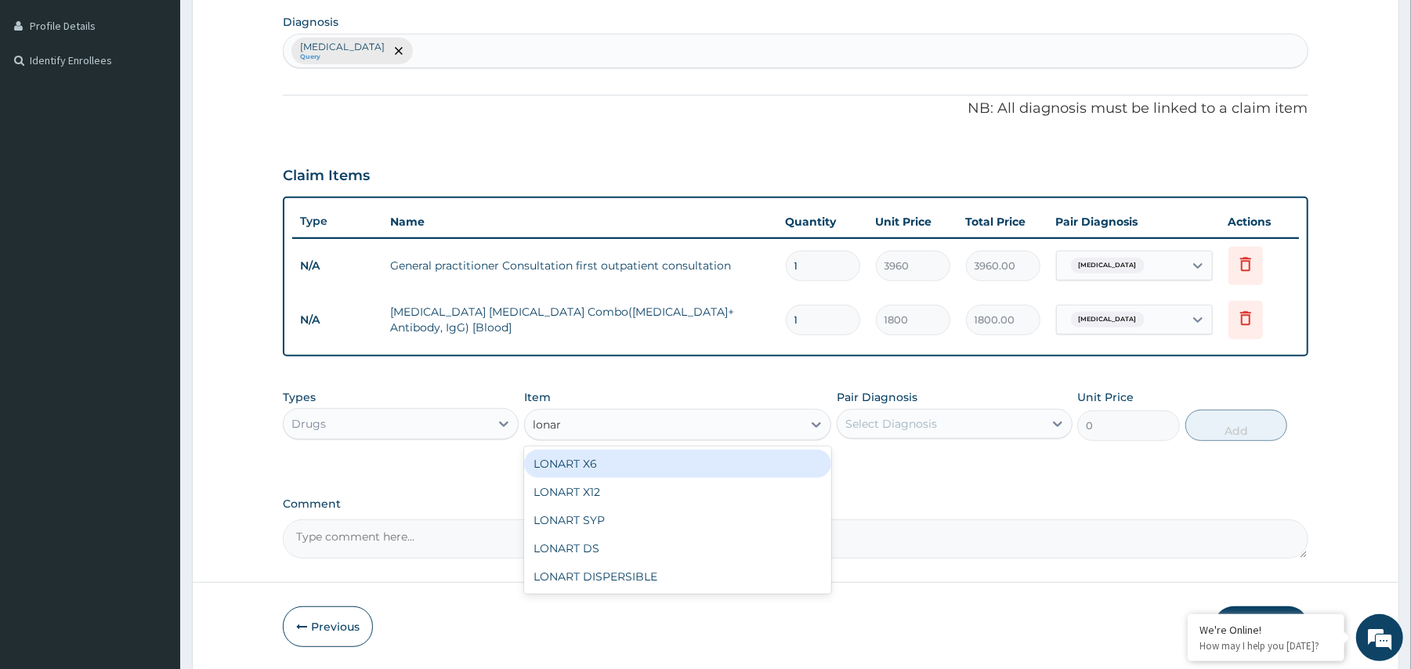
type input "lonart"
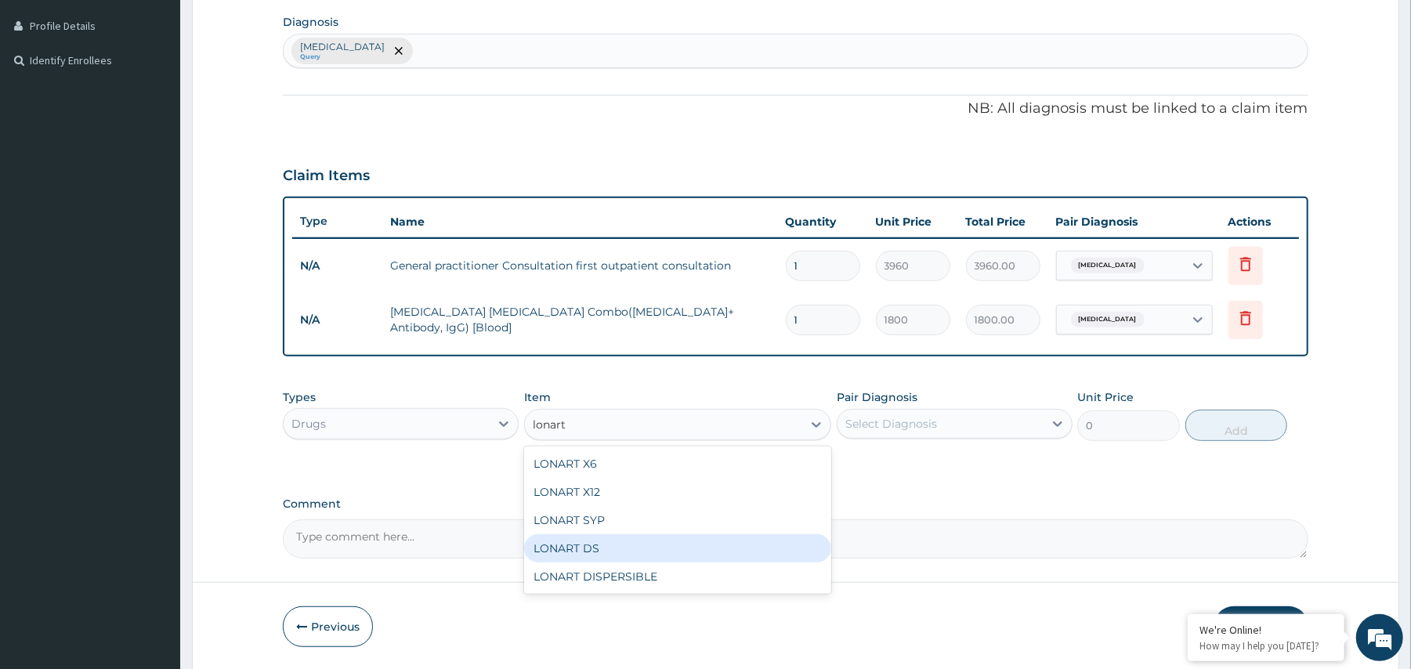
click at [600, 540] on div "LONART DS" at bounding box center [677, 548] width 307 height 28
type input "528"
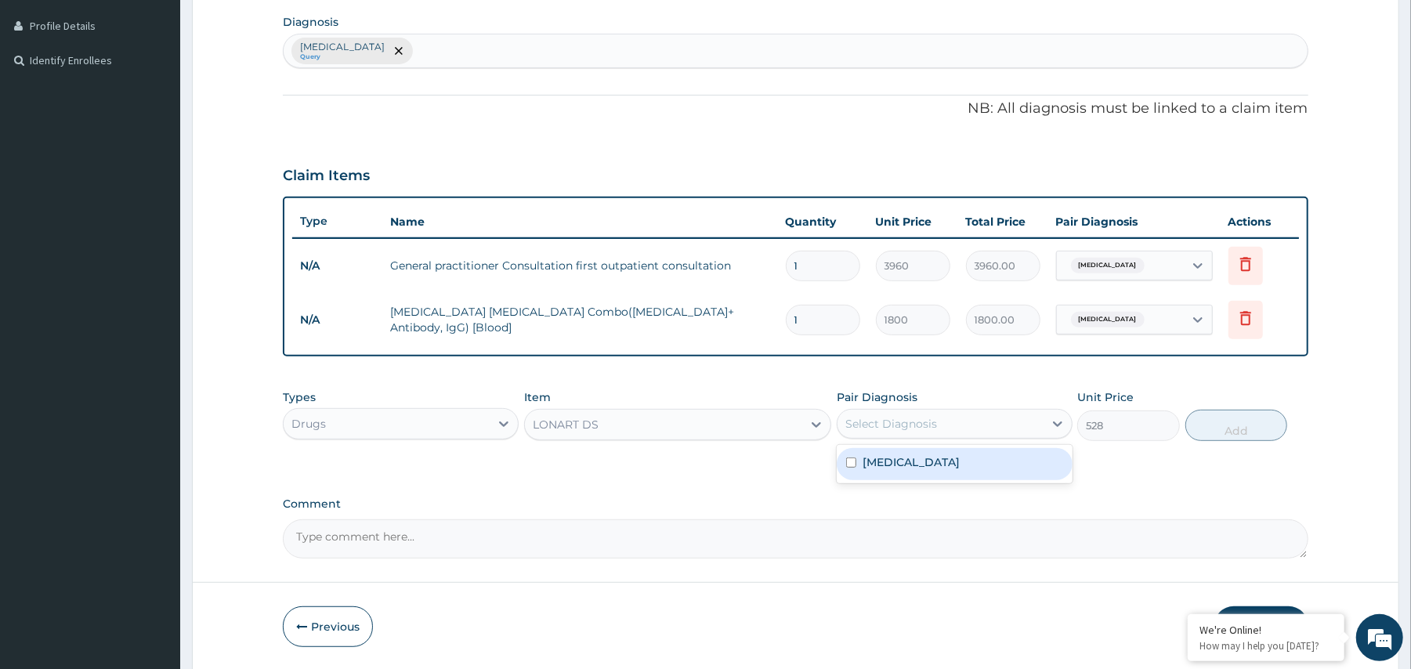
click at [960, 424] on div "Select Diagnosis" at bounding box center [940, 423] width 206 height 25
click at [948, 458] on div "Malaria" at bounding box center [955, 464] width 236 height 32
checkbox input "true"
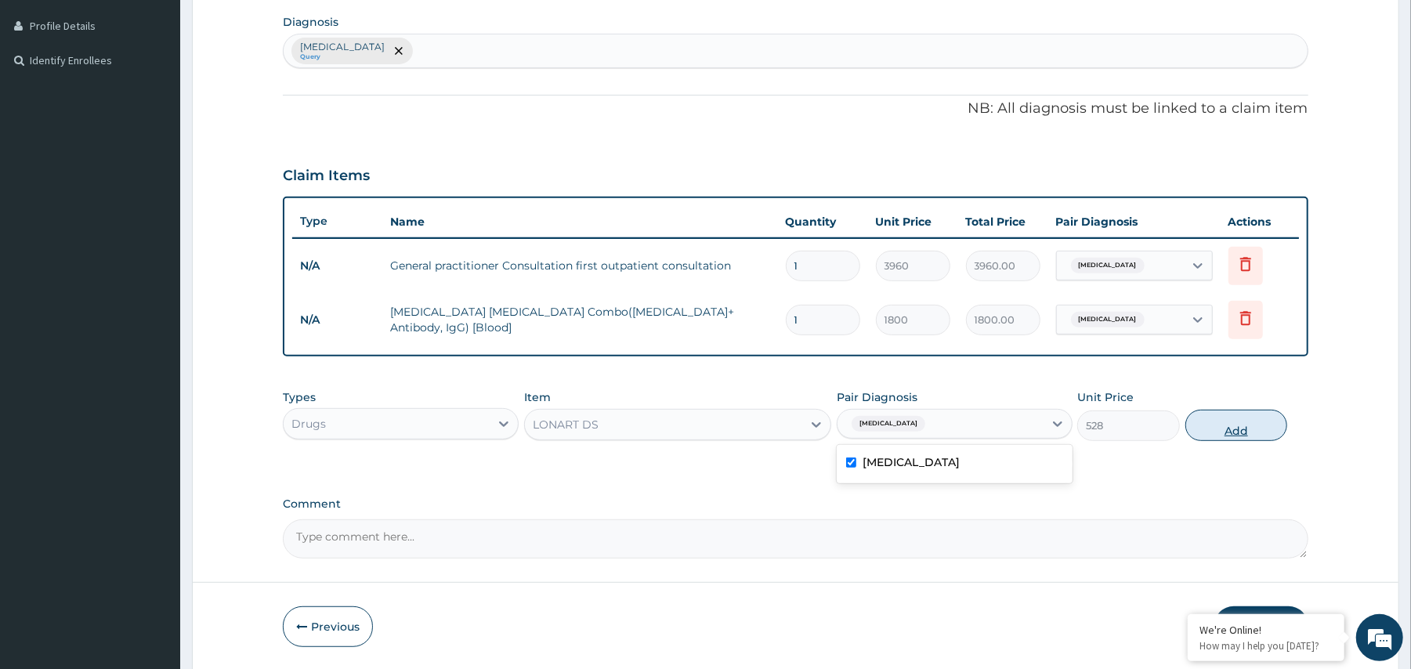
click at [1258, 420] on button "Add" at bounding box center [1236, 425] width 103 height 31
type input "0"
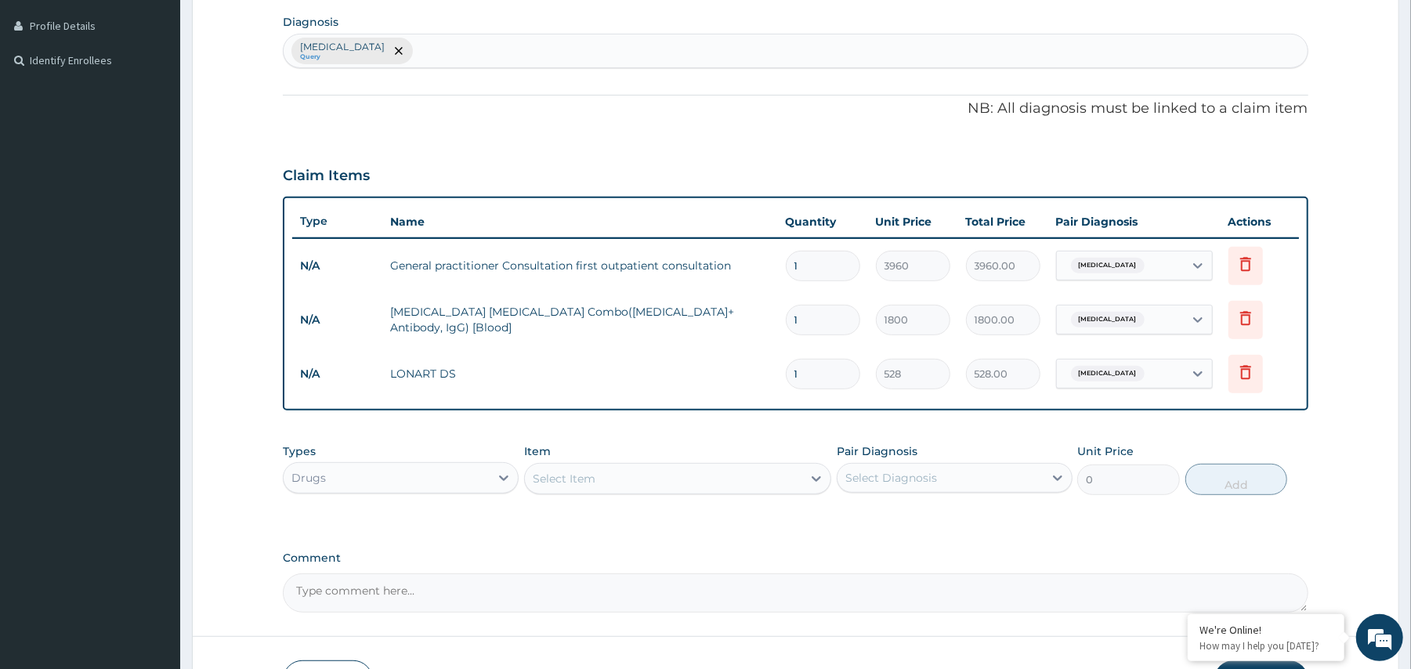
type input "0.00"
type input "6"
type input "3168.00"
type input "6"
click at [860, 399] on tr "N/A LONART DS 6 528 3168.00 Malaria Delete" at bounding box center [795, 374] width 1006 height 54
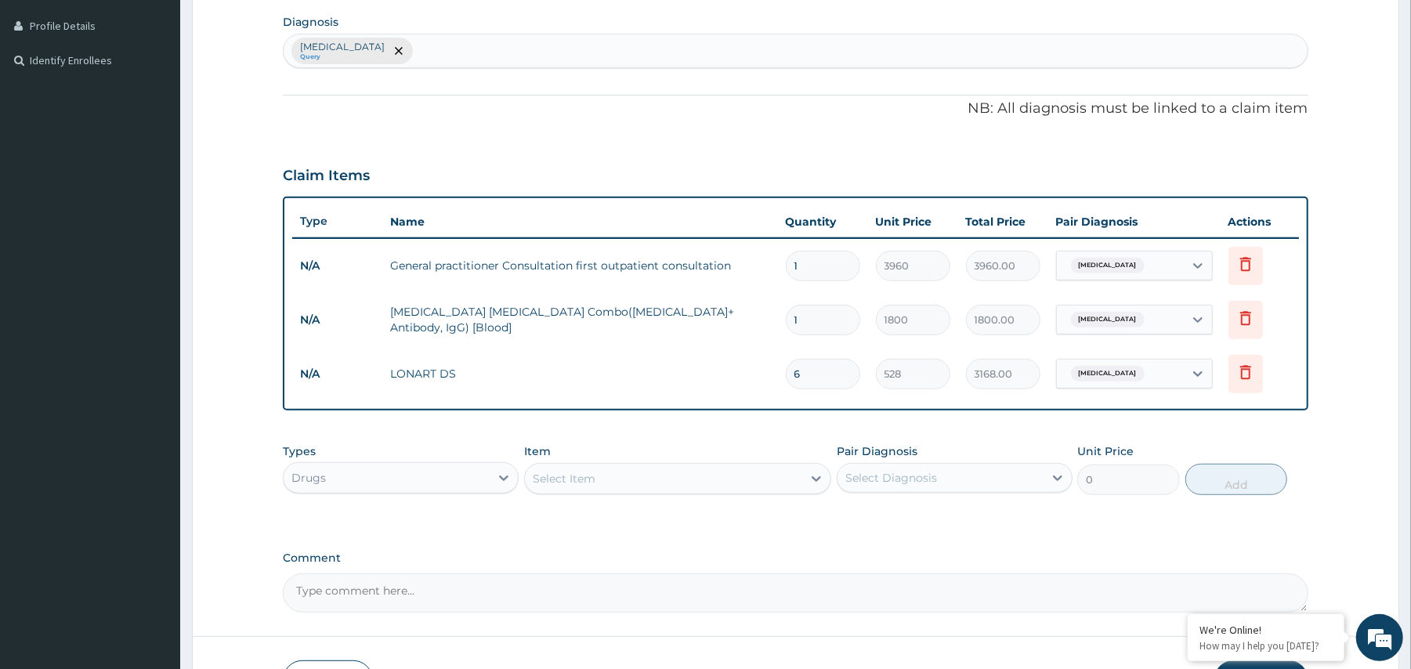
click at [581, 479] on div "Select Item" at bounding box center [564, 479] width 63 height 16
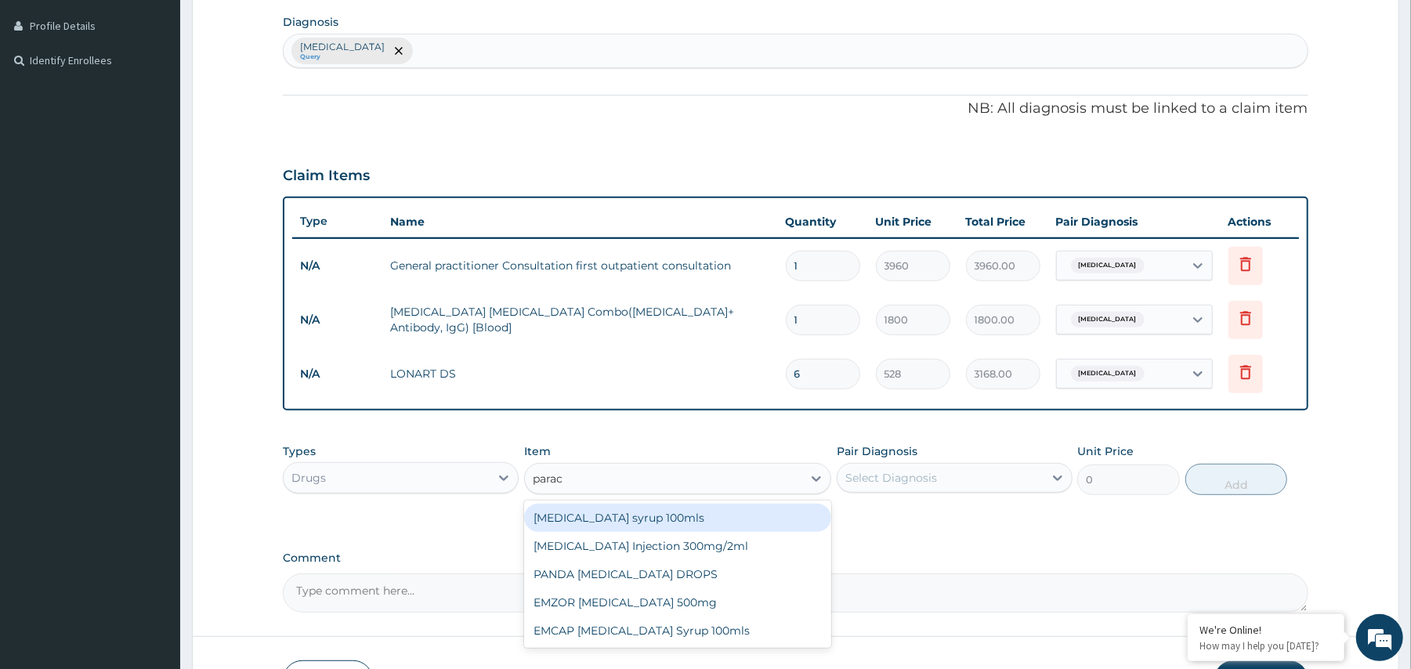
type input "parace"
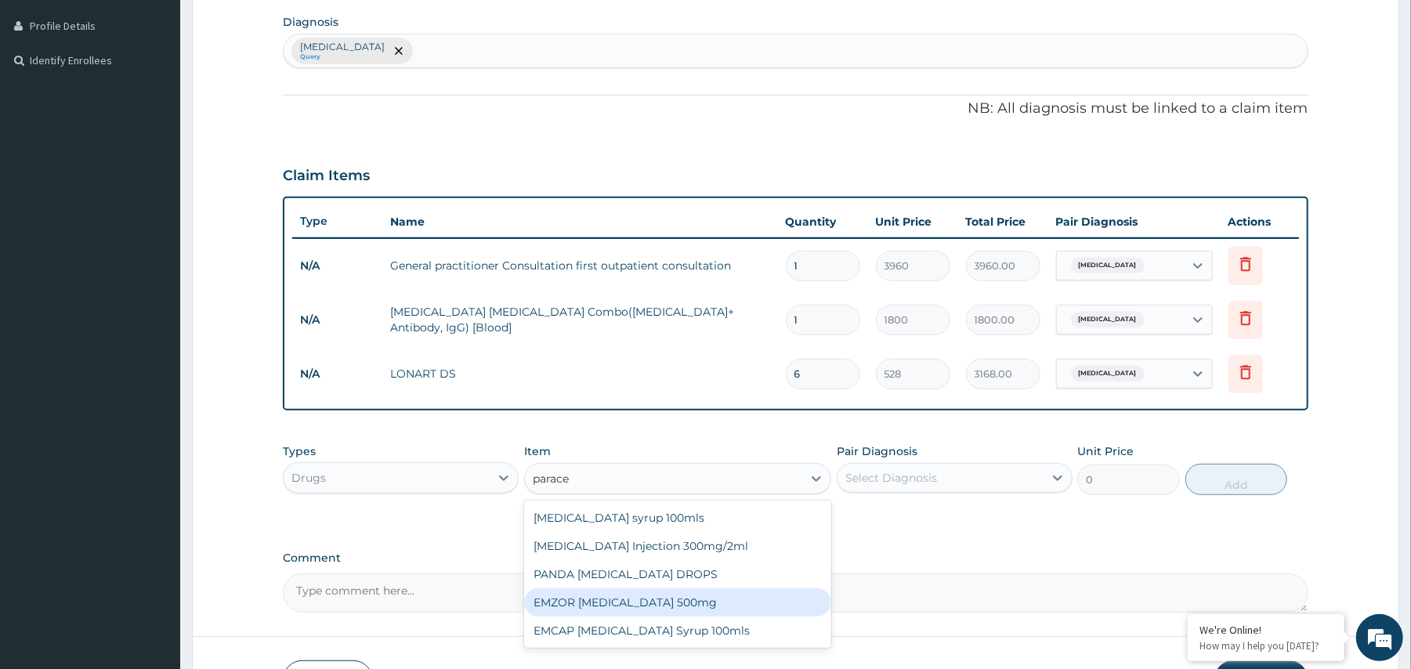
click at [638, 605] on div "EMZOR PARACETAMOL 500mg" at bounding box center [677, 602] width 307 height 28
type input "26.4"
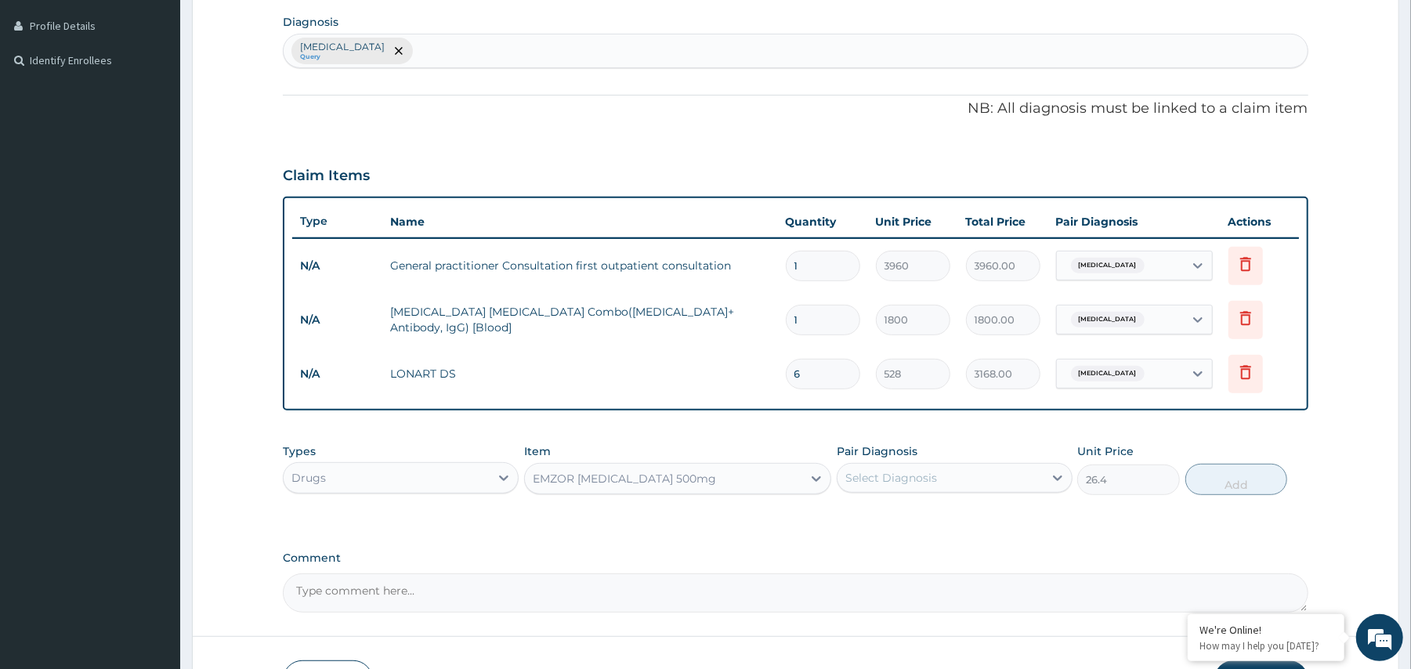
click at [929, 480] on div "Select Diagnosis" at bounding box center [891, 478] width 92 height 16
click at [921, 523] on div "Malaria" at bounding box center [955, 518] width 236 height 32
checkbox input "true"
click at [1242, 486] on button "Add" at bounding box center [1236, 479] width 103 height 31
type input "0"
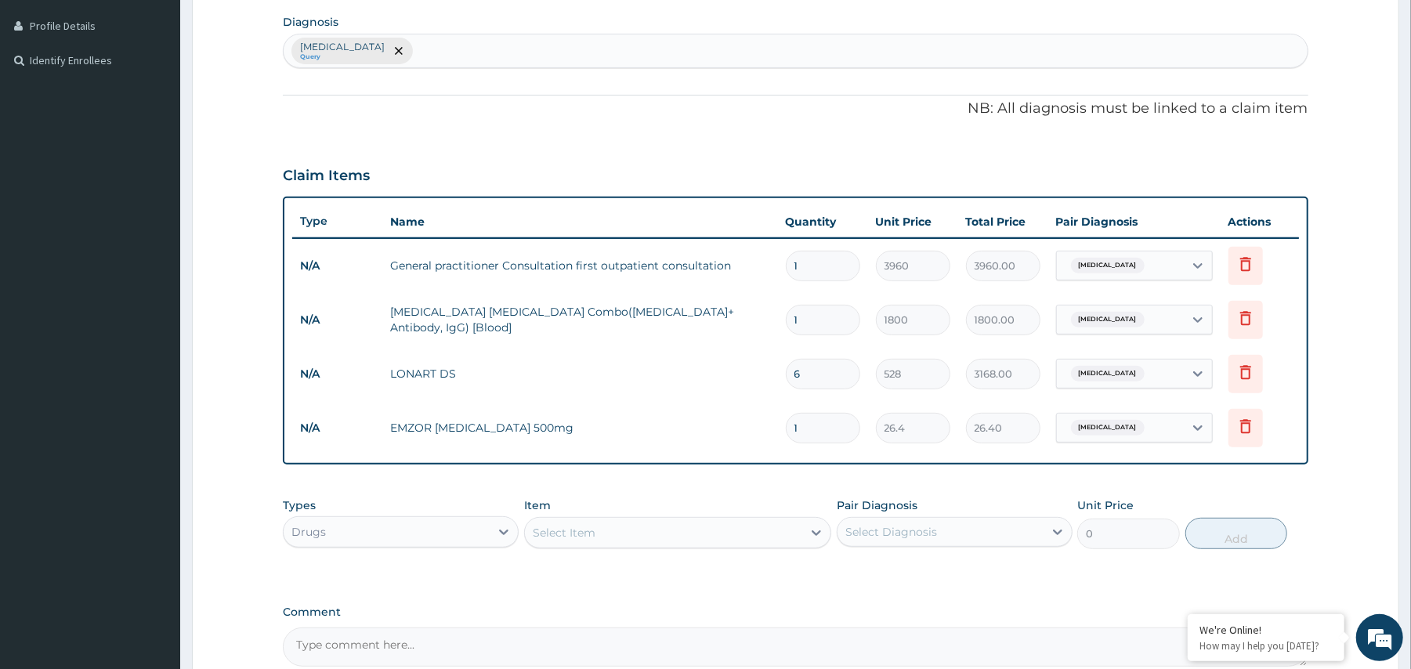
type input "0.00"
type input "2"
type input "52.80"
type input "24"
type input "633.60"
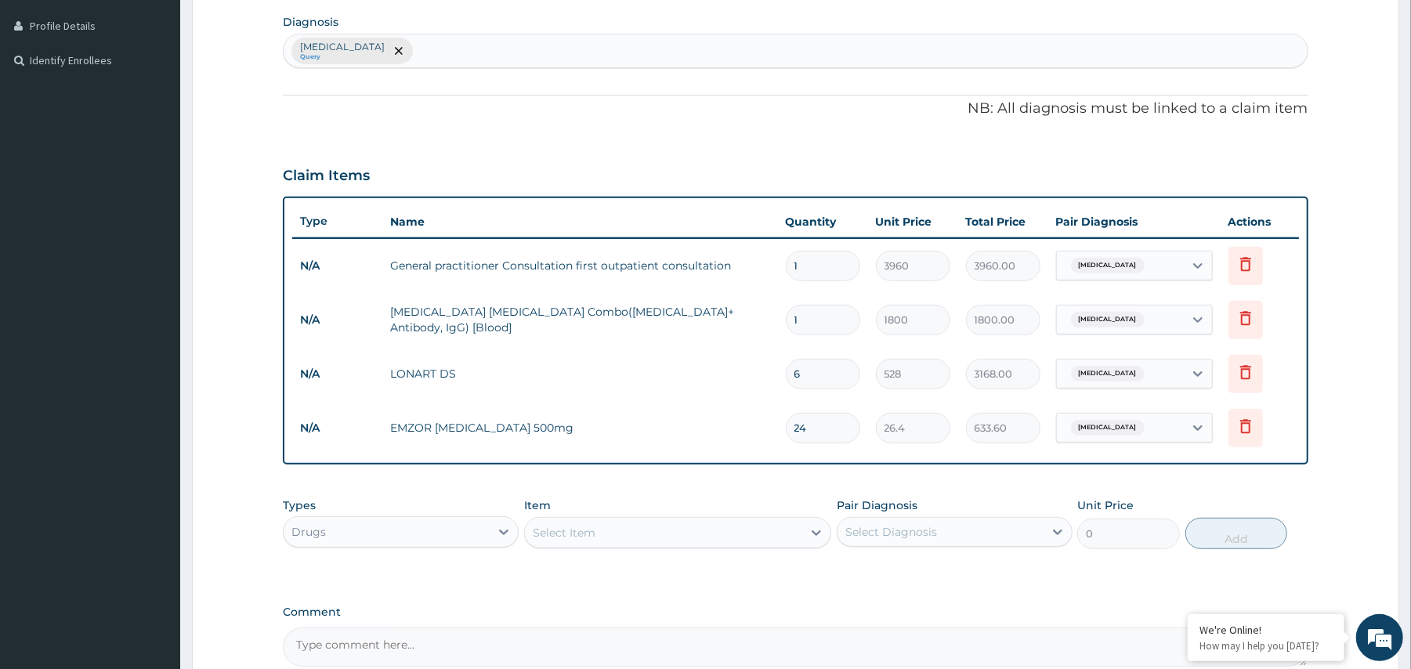
type input "24"
click at [858, 449] on td "24" at bounding box center [823, 428] width 90 height 46
click at [1330, 448] on form "Step 2 of 2 PA Code / Prescription Code Enter Code(Secondary Care Only) Encount…" at bounding box center [795, 238] width 1207 height 1082
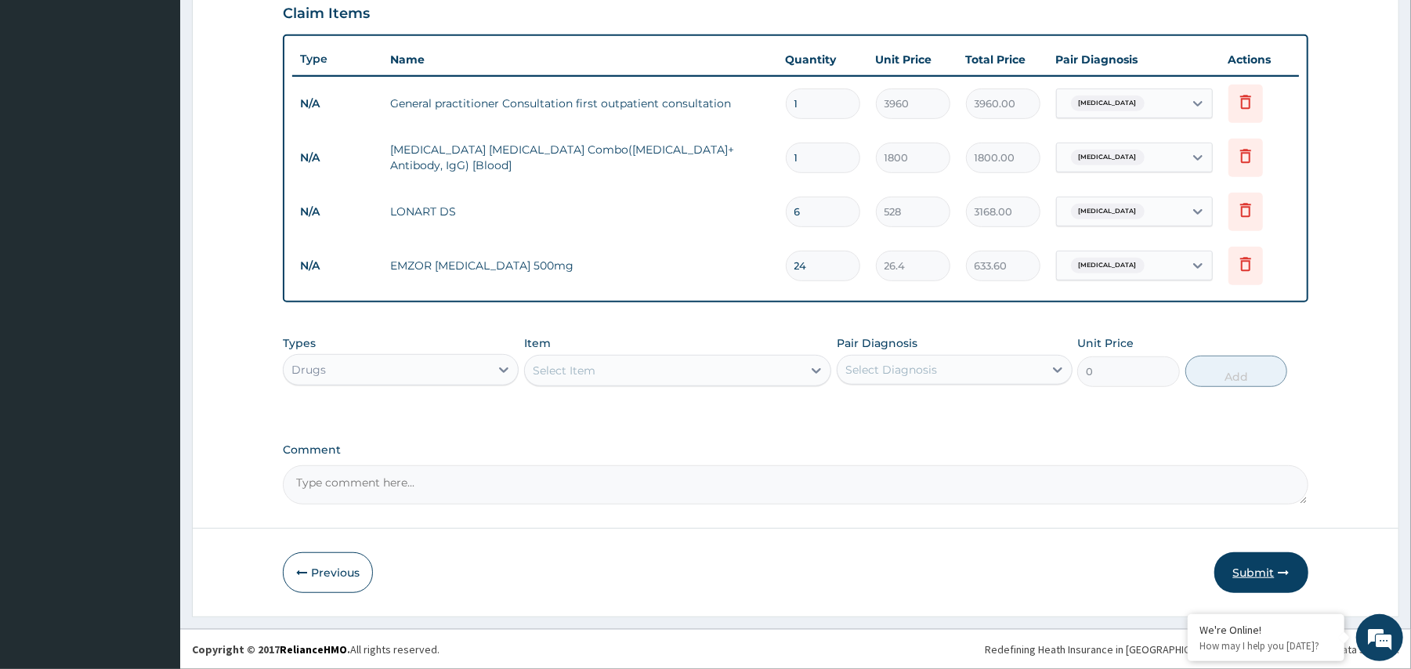
click at [1272, 571] on button "Submit" at bounding box center [1261, 572] width 94 height 41
